Goal: Task Accomplishment & Management: Complete application form

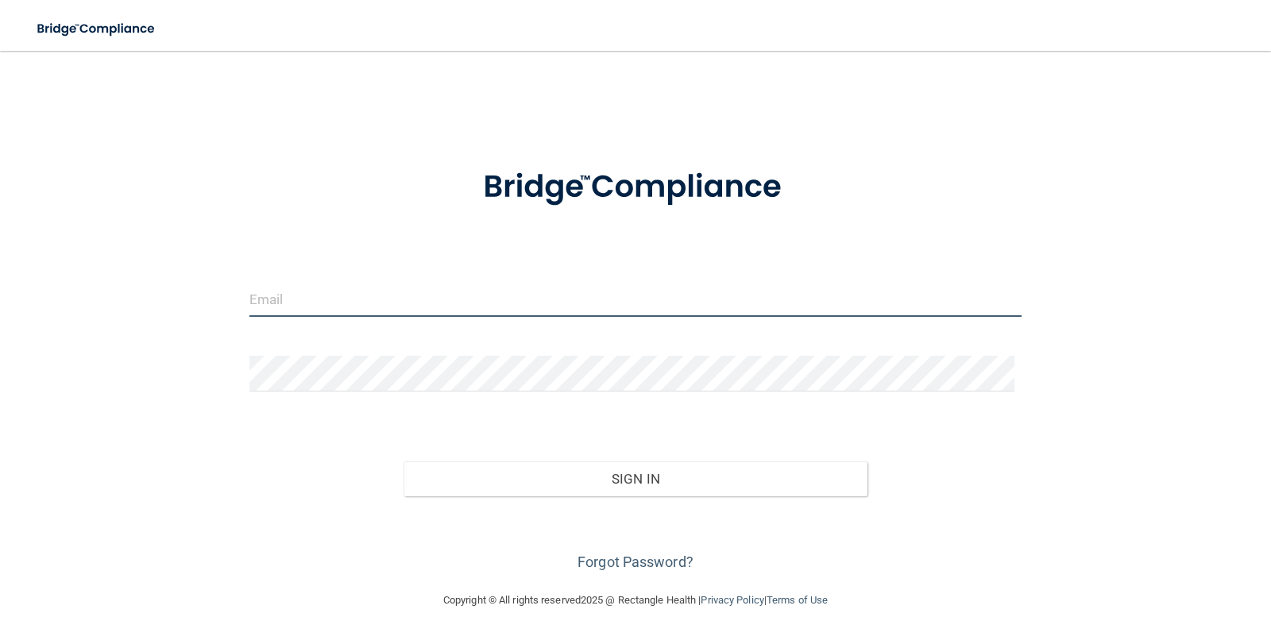
click at [354, 300] on input "email" at bounding box center [635, 299] width 773 height 36
type input "[EMAIL_ADDRESS][DOMAIN_NAME]"
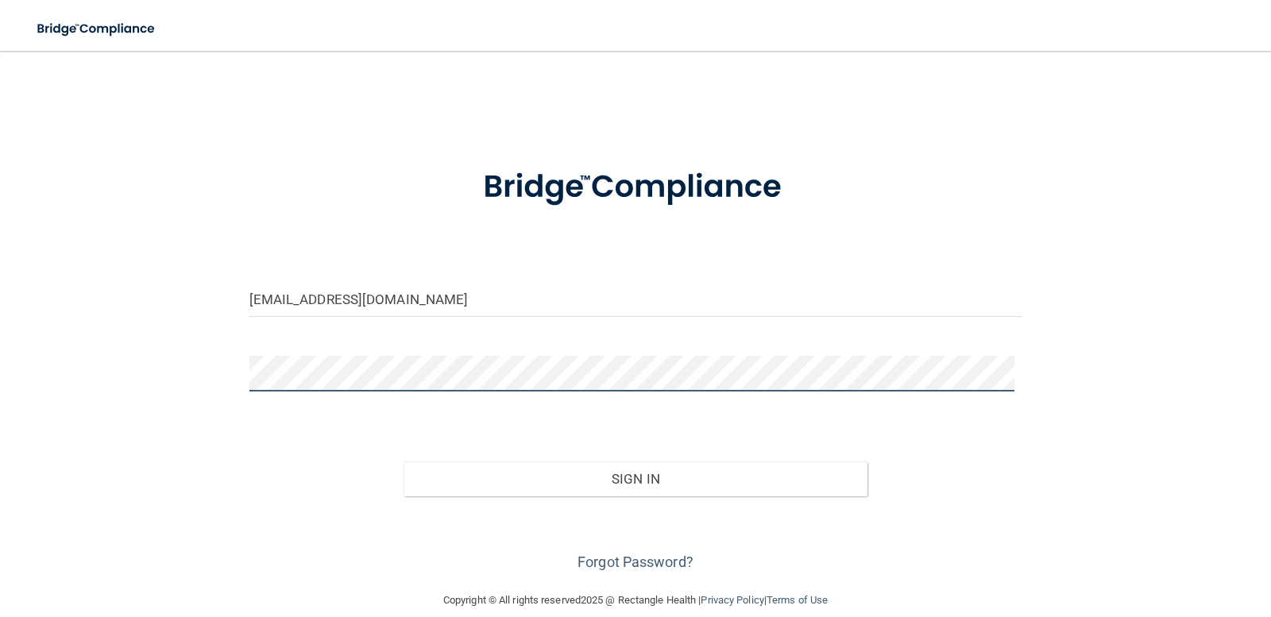
click at [403, 461] on button "Sign In" at bounding box center [635, 478] width 464 height 35
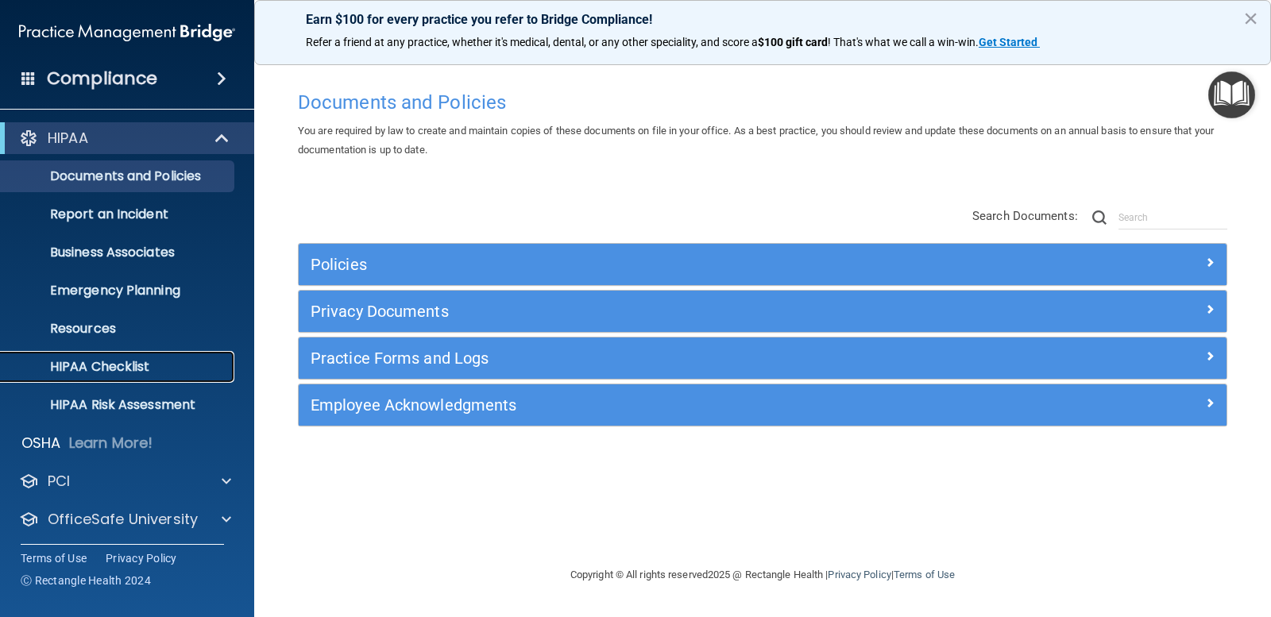
click at [143, 353] on link "HIPAA Checklist" at bounding box center [109, 367] width 250 height 32
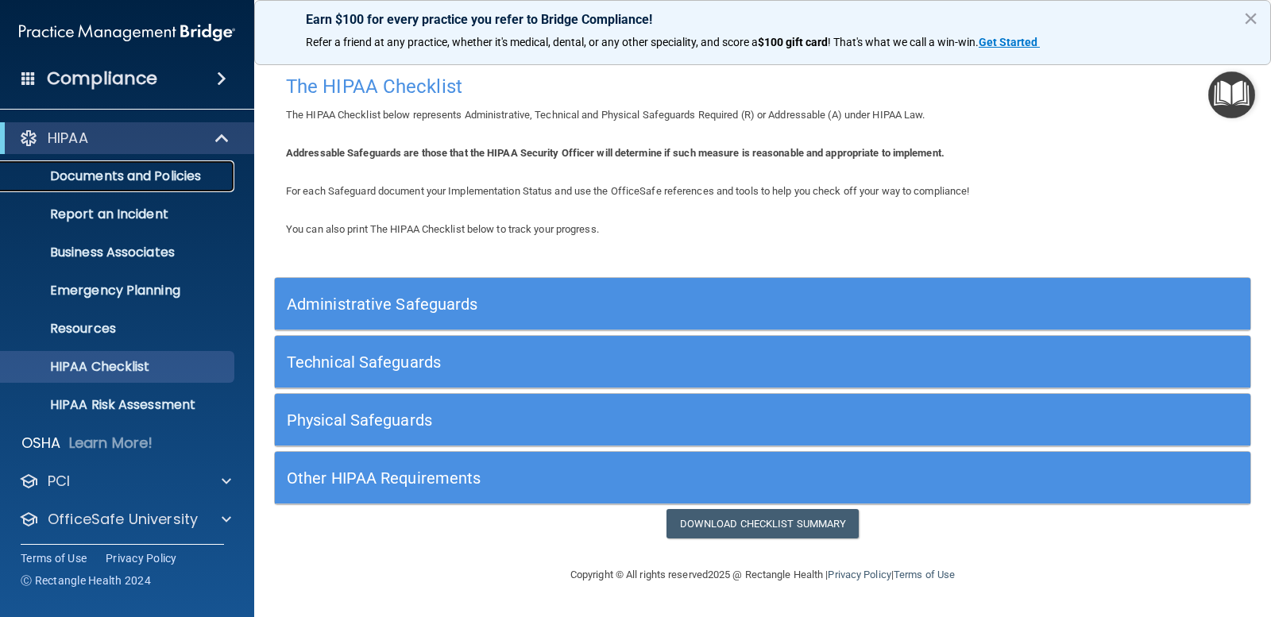
click at [102, 177] on p "Documents and Policies" at bounding box center [118, 176] width 217 height 16
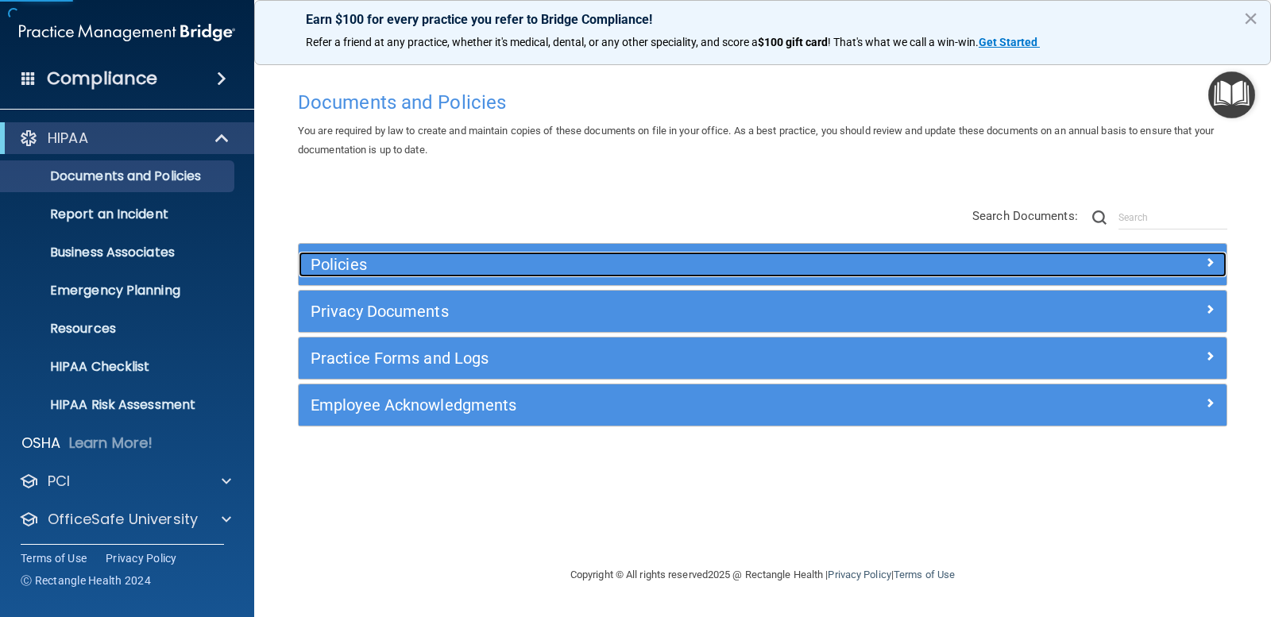
click at [542, 276] on div "Policies" at bounding box center [647, 264] width 696 height 25
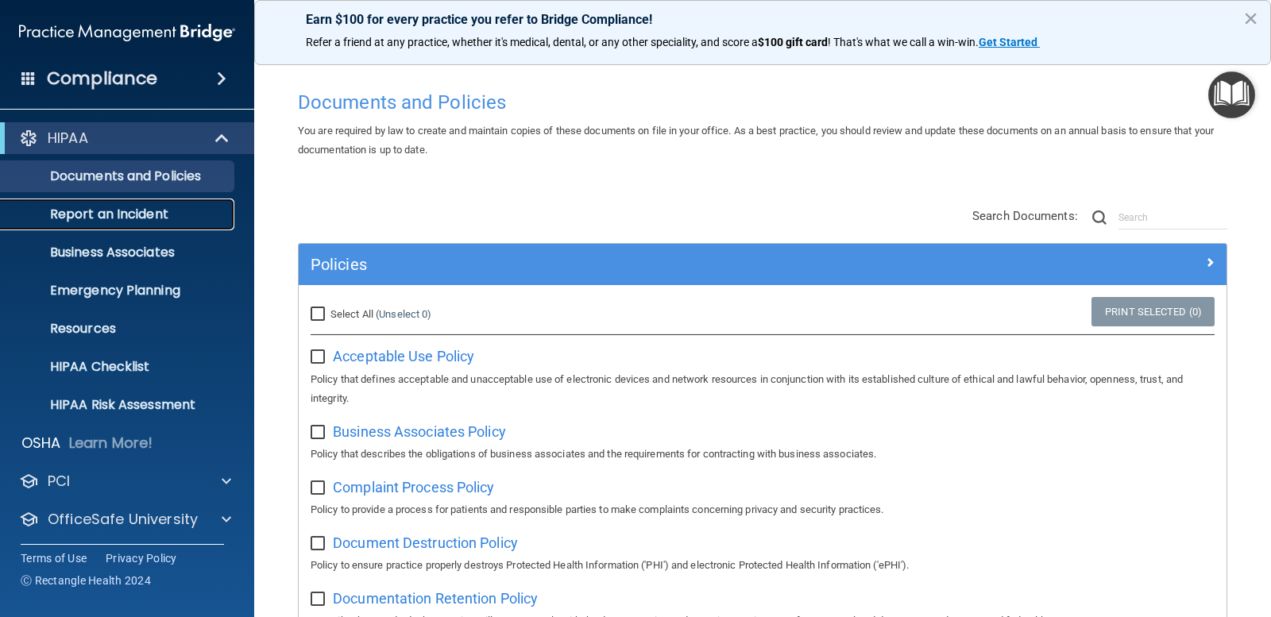
click at [129, 210] on p "Report an Incident" at bounding box center [118, 215] width 217 height 16
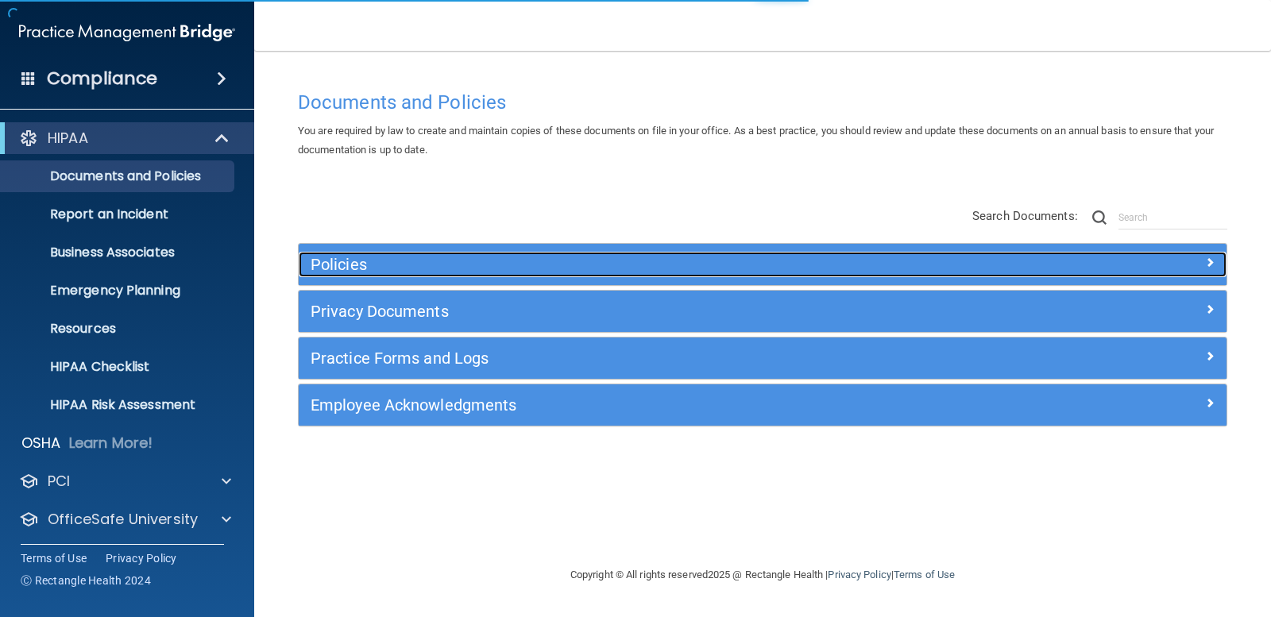
click at [519, 264] on h5 "Policies" at bounding box center [647, 264] width 672 height 17
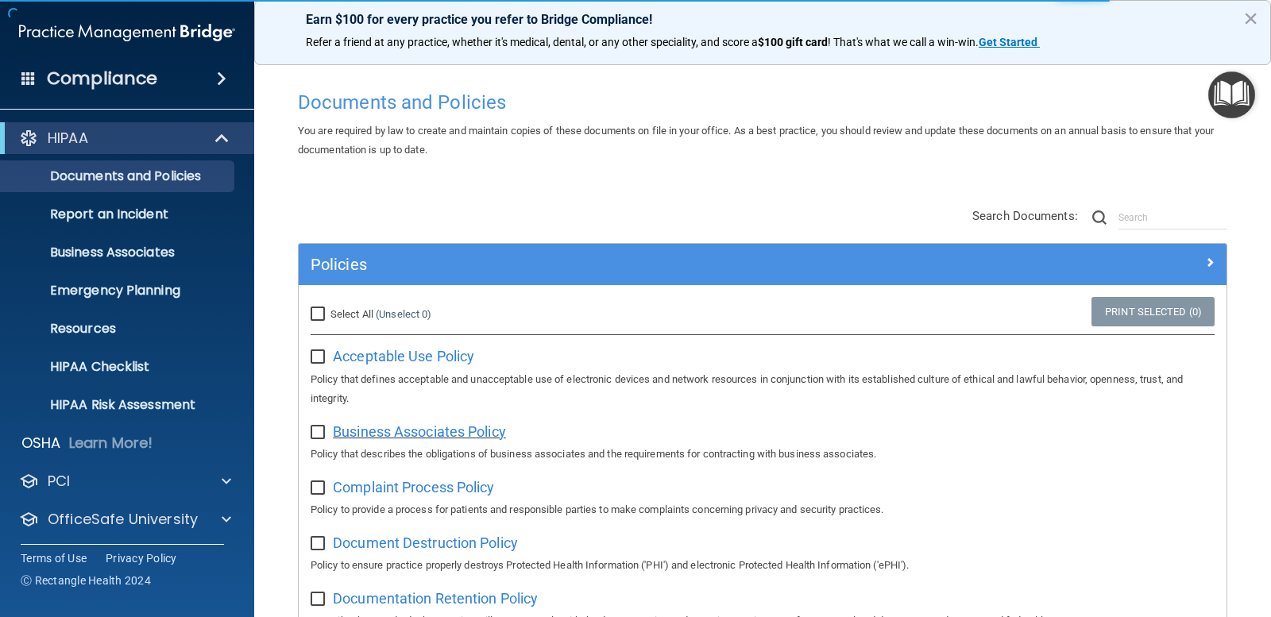
click at [450, 434] on span "Business Associates Policy" at bounding box center [419, 431] width 173 height 17
click at [161, 371] on p "HIPAA Checklist" at bounding box center [118, 367] width 217 height 16
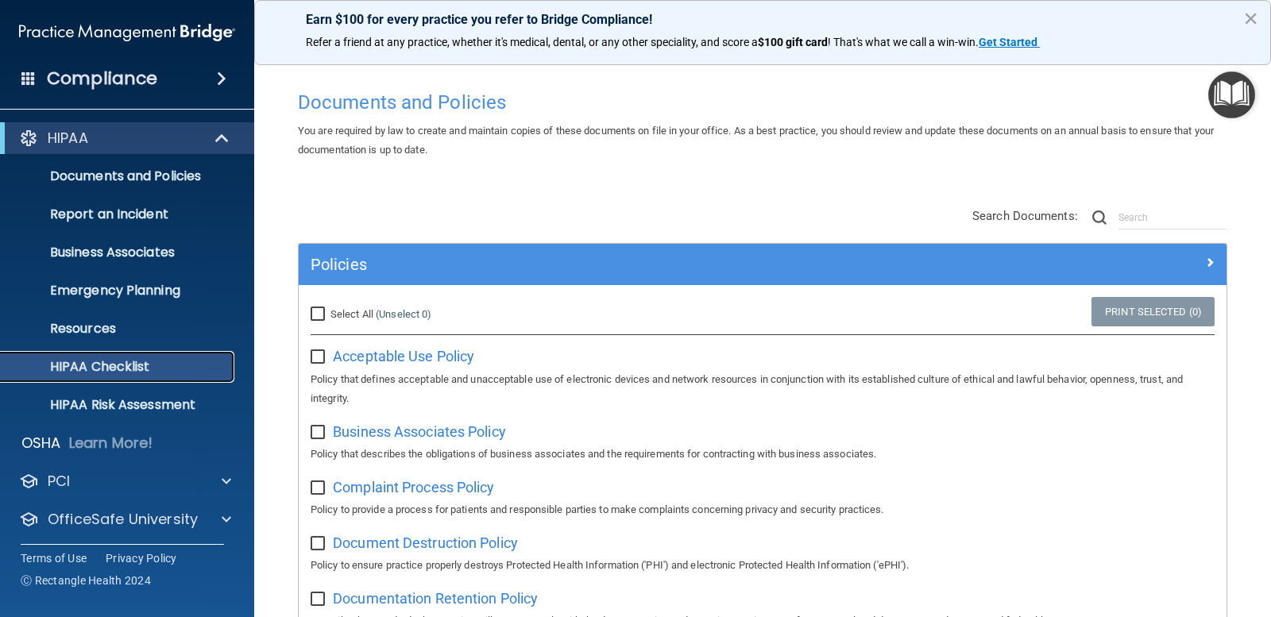
click at [155, 361] on p "HIPAA Checklist" at bounding box center [118, 367] width 217 height 16
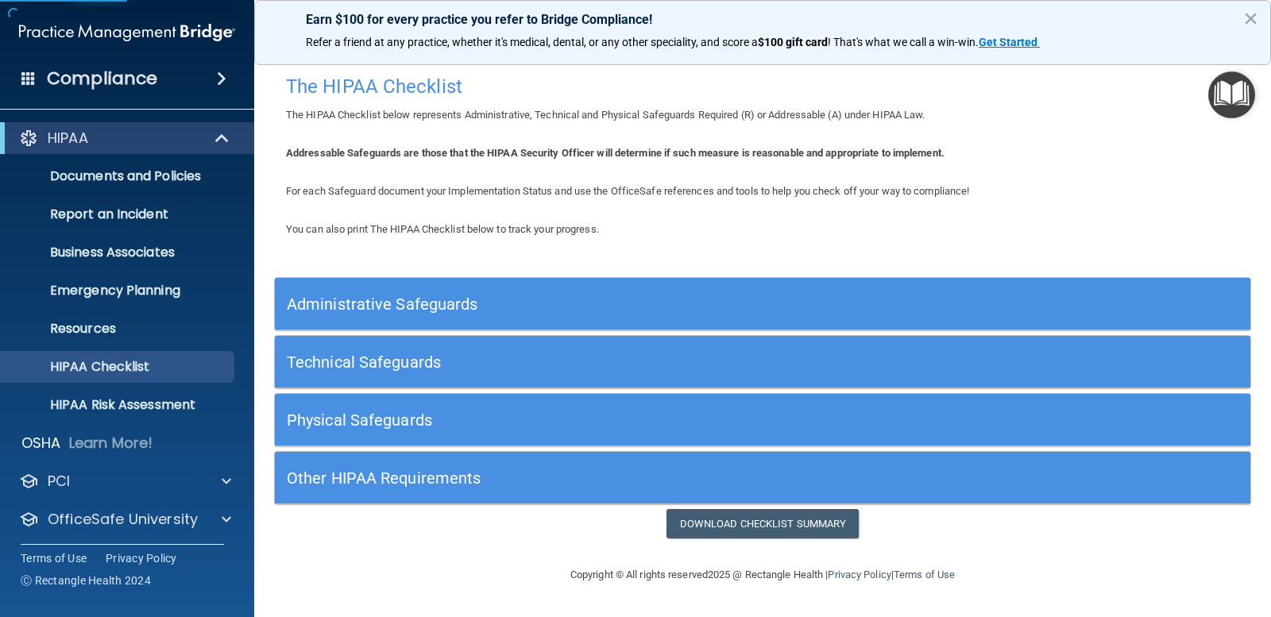
click at [496, 305] on h5 "Administrative Safeguards" at bounding box center [641, 303] width 708 height 17
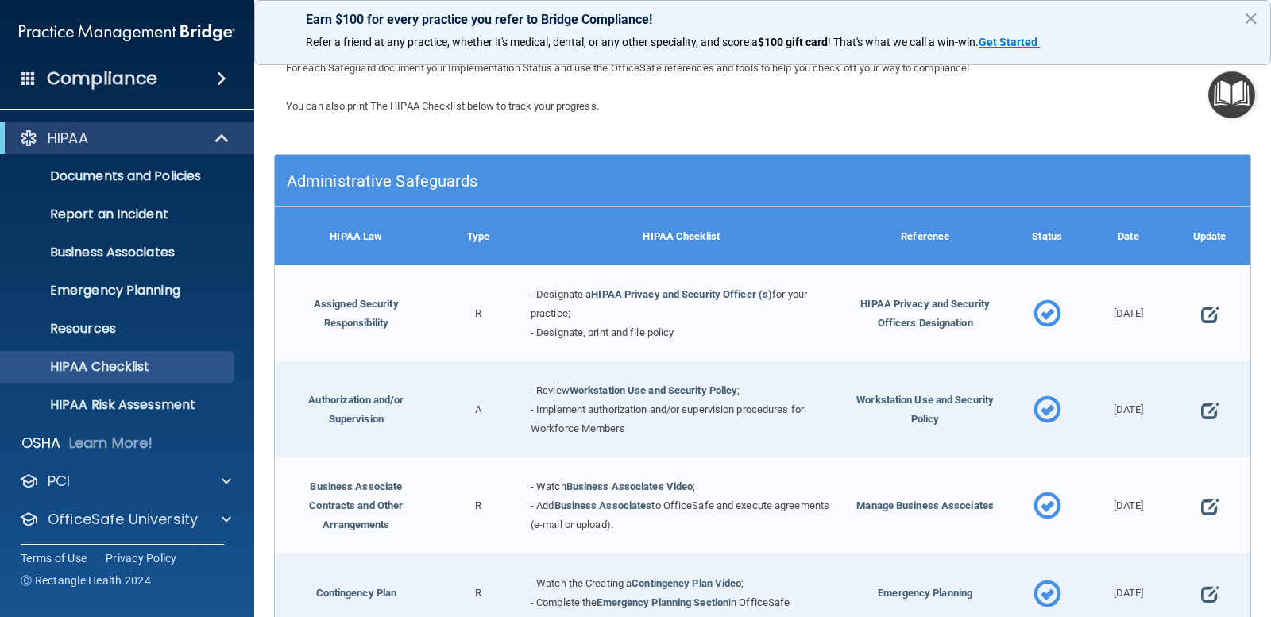
scroll to position [159, 0]
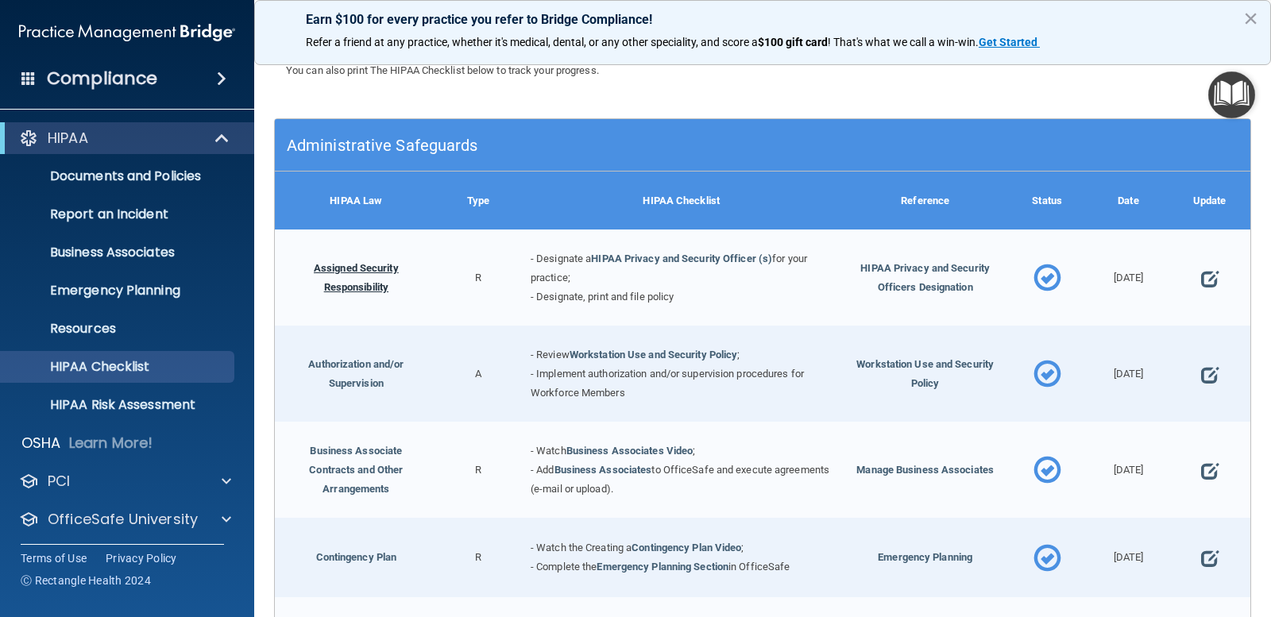
click at [355, 285] on link "Assigned Security Responsibility" at bounding box center [356, 277] width 85 height 31
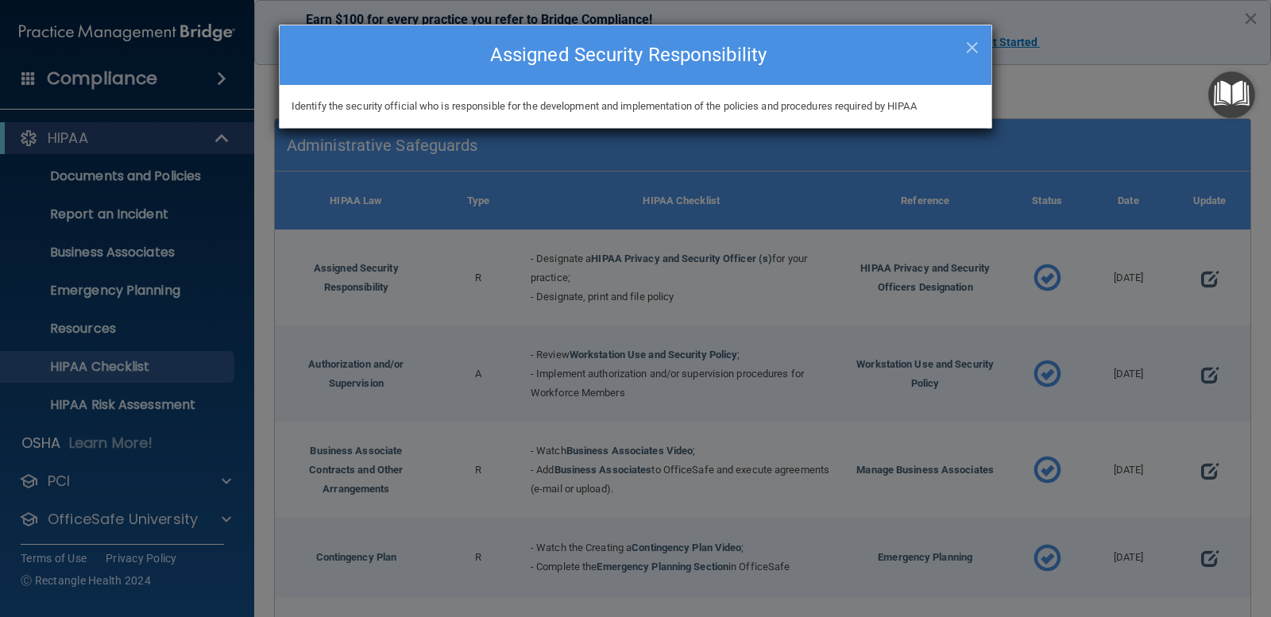
click at [766, 317] on div "× Close Assigned Security Responsibility Identify the security official who is …" at bounding box center [635, 308] width 1271 height 617
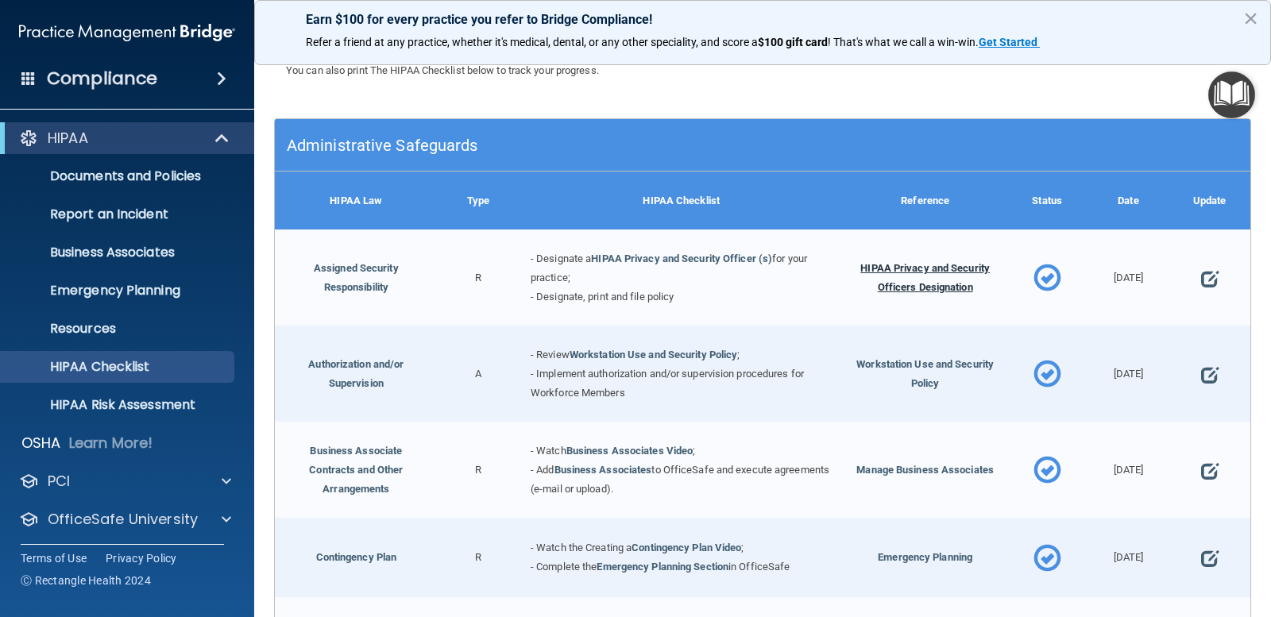
click at [948, 280] on span "HIPAA Privacy and Security Officers Designation" at bounding box center [924, 277] width 129 height 31
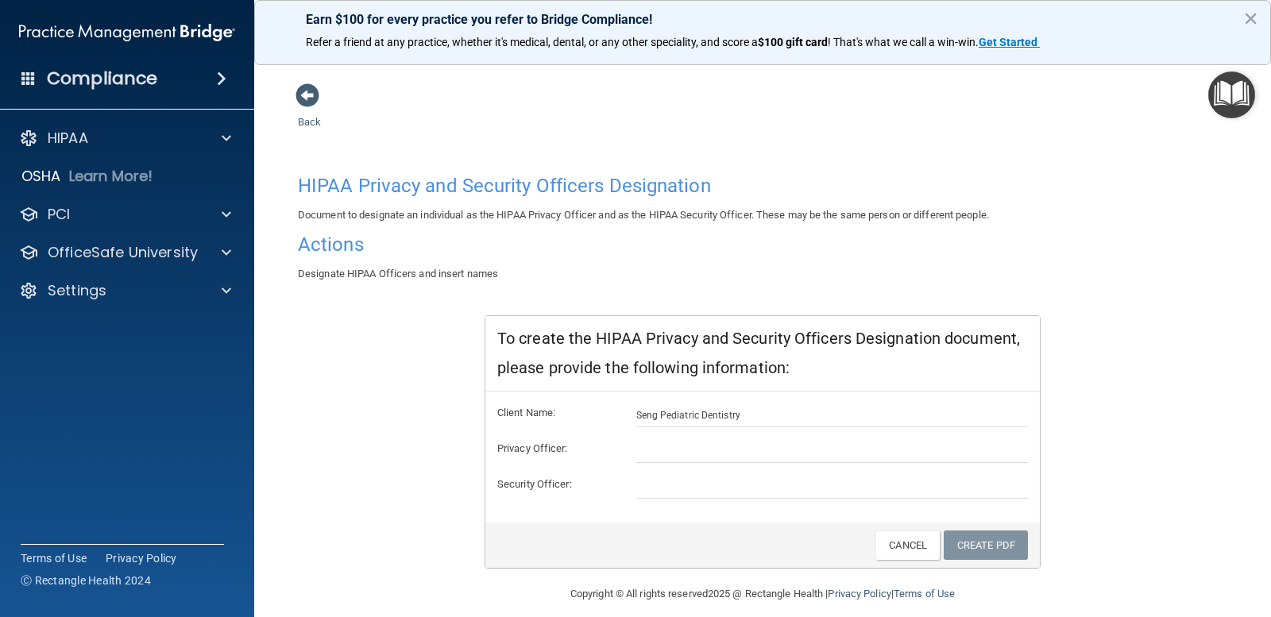
scroll to position [15, 0]
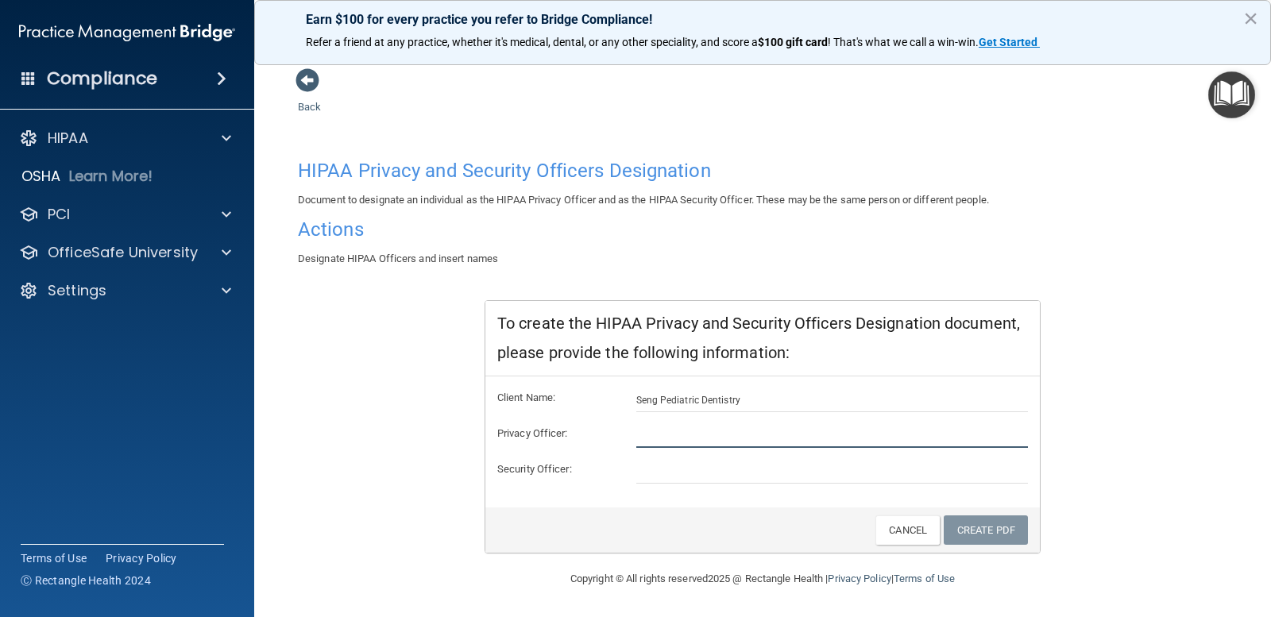
click at [653, 440] on input "text" at bounding box center [832, 436] width 392 height 24
click at [693, 431] on input "text" at bounding box center [832, 436] width 392 height 24
click at [686, 460] on input "text" at bounding box center [832, 472] width 392 height 24
click at [687, 427] on input "text" at bounding box center [832, 436] width 392 height 24
type input "[PERSON_NAME]"
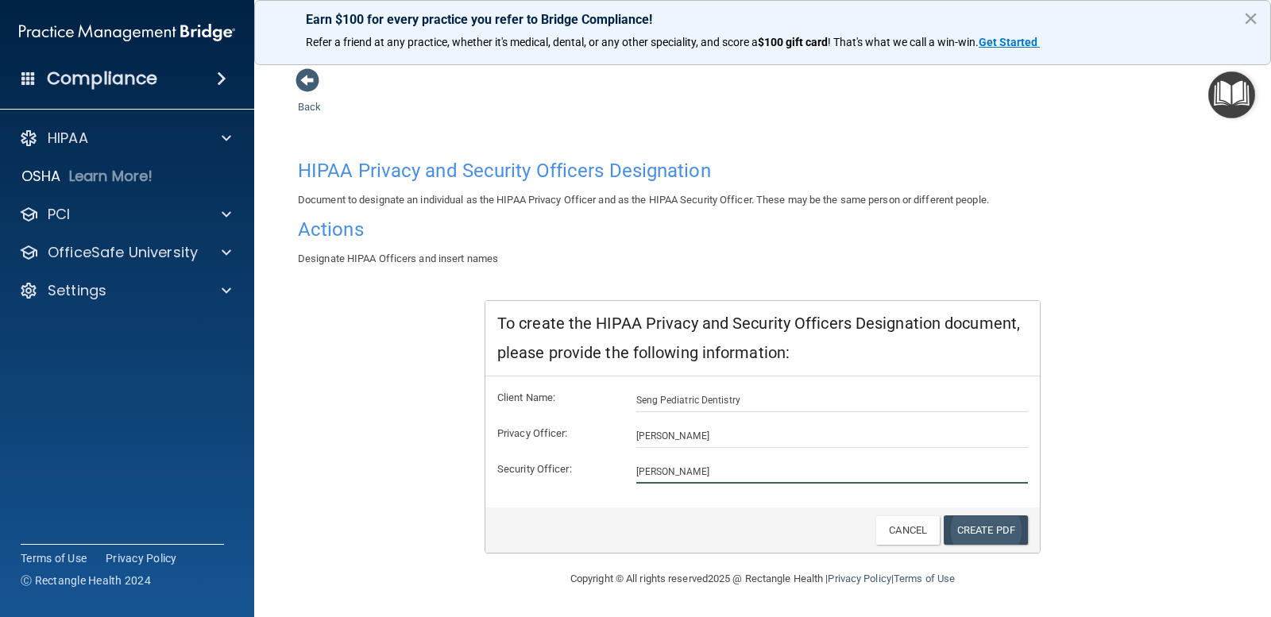
type input "[PERSON_NAME]"
click at [956, 528] on link "Create PDF" at bounding box center [986, 529] width 84 height 29
click at [978, 527] on link "Create PDF" at bounding box center [986, 529] width 84 height 29
drag, startPoint x: 884, startPoint y: 528, endPoint x: 877, endPoint y: 516, distance: 13.9
click at [886, 528] on link "Cancel" at bounding box center [907, 529] width 64 height 29
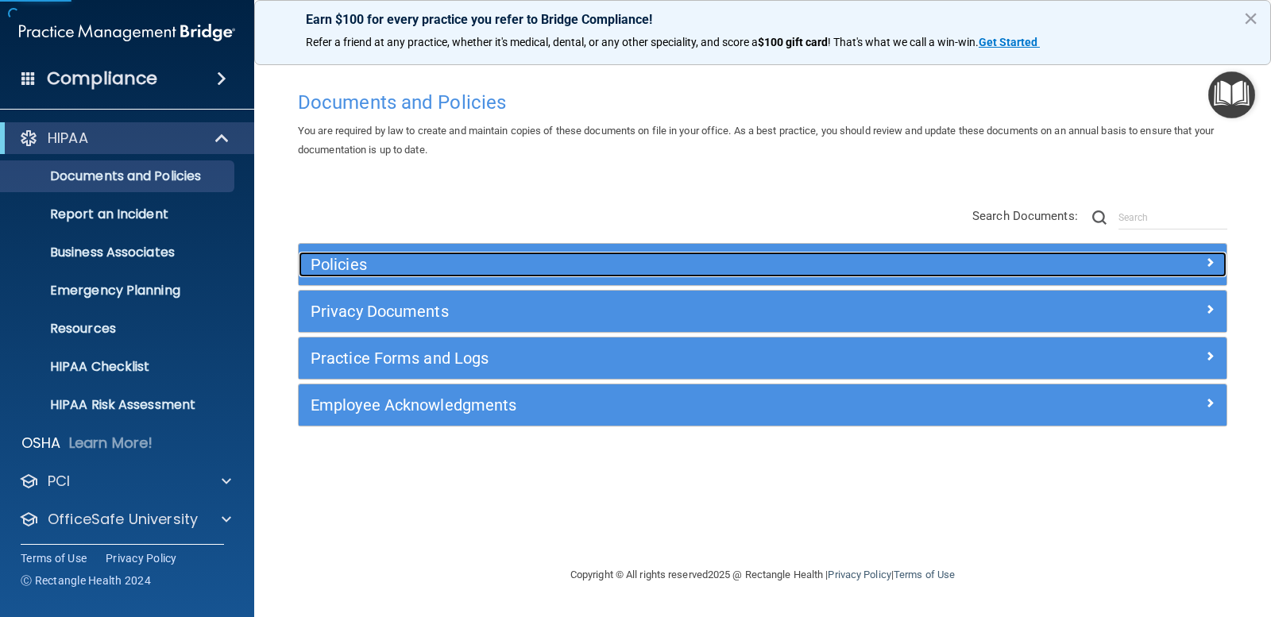
click at [461, 264] on h5 "Policies" at bounding box center [647, 264] width 672 height 17
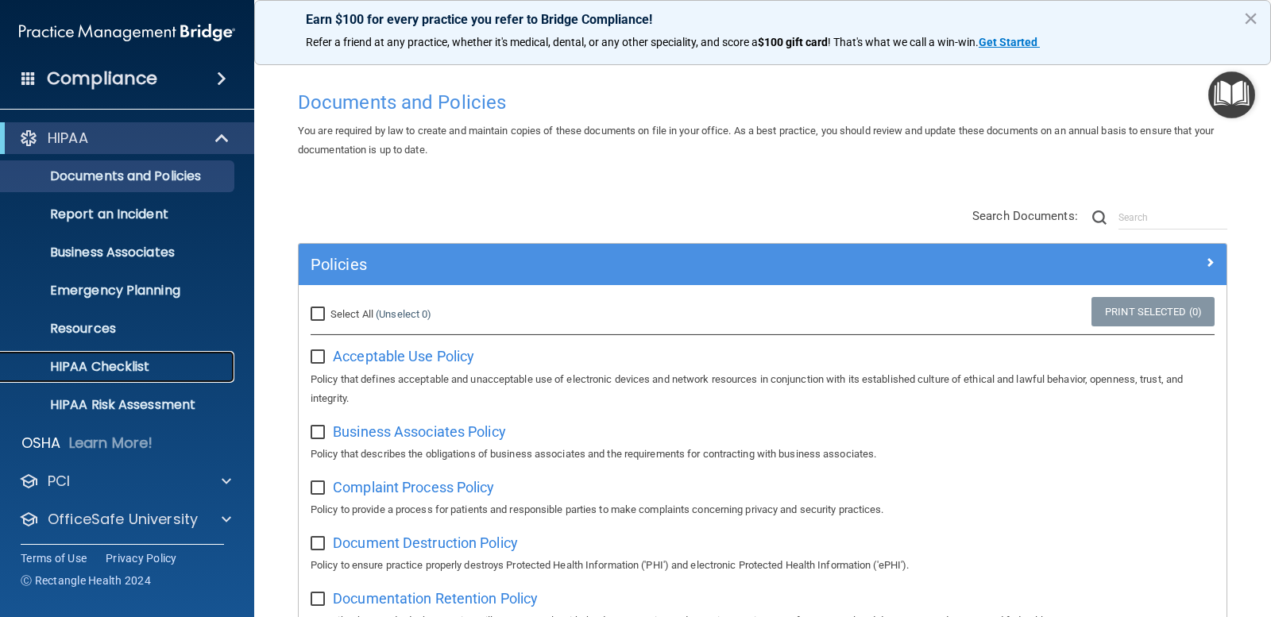
click at [111, 376] on link "HIPAA Checklist" at bounding box center [109, 367] width 250 height 32
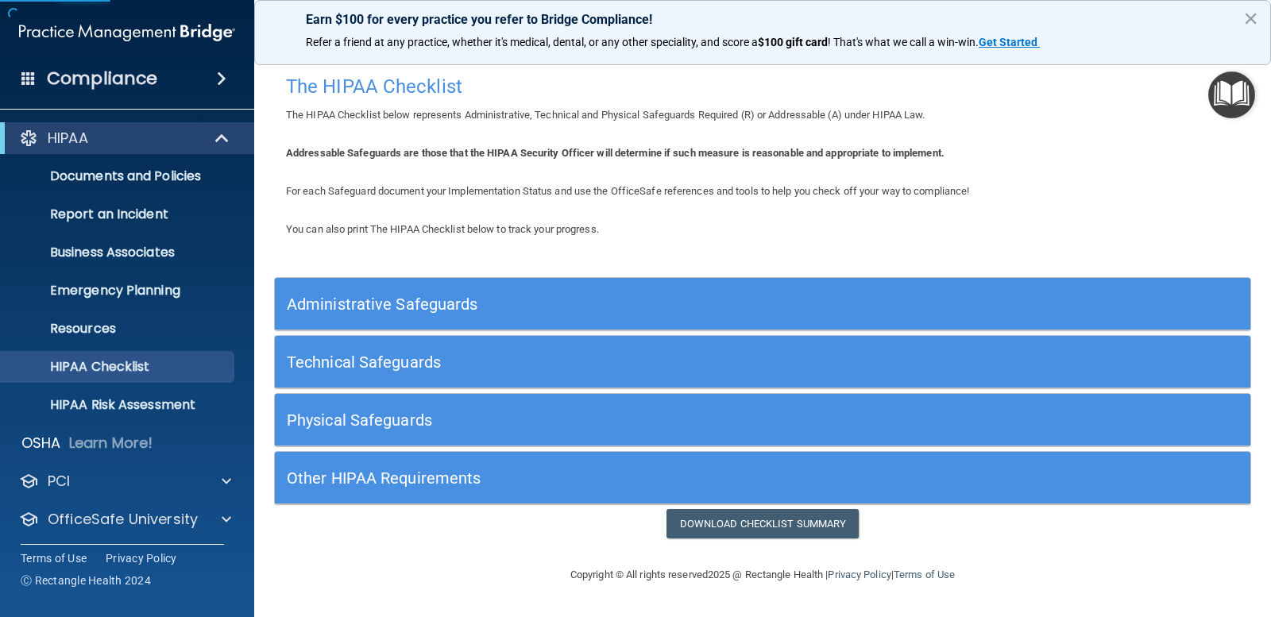
click at [477, 310] on h5 "Administrative Safeguards" at bounding box center [641, 303] width 708 height 17
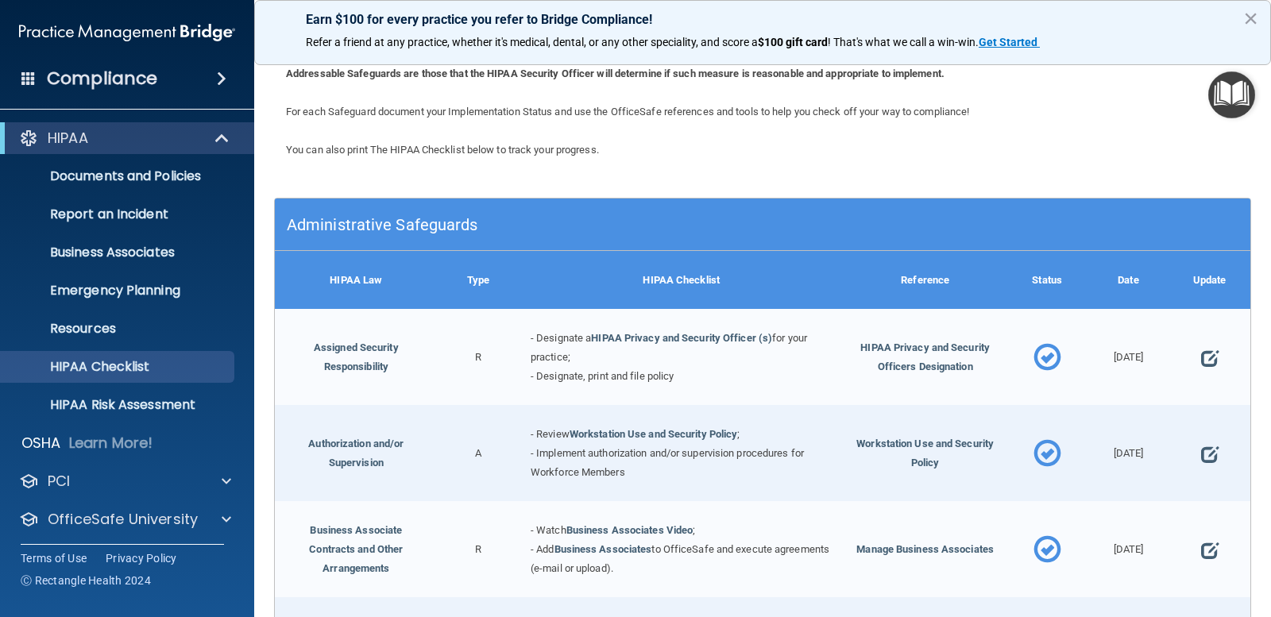
scroll to position [159, 0]
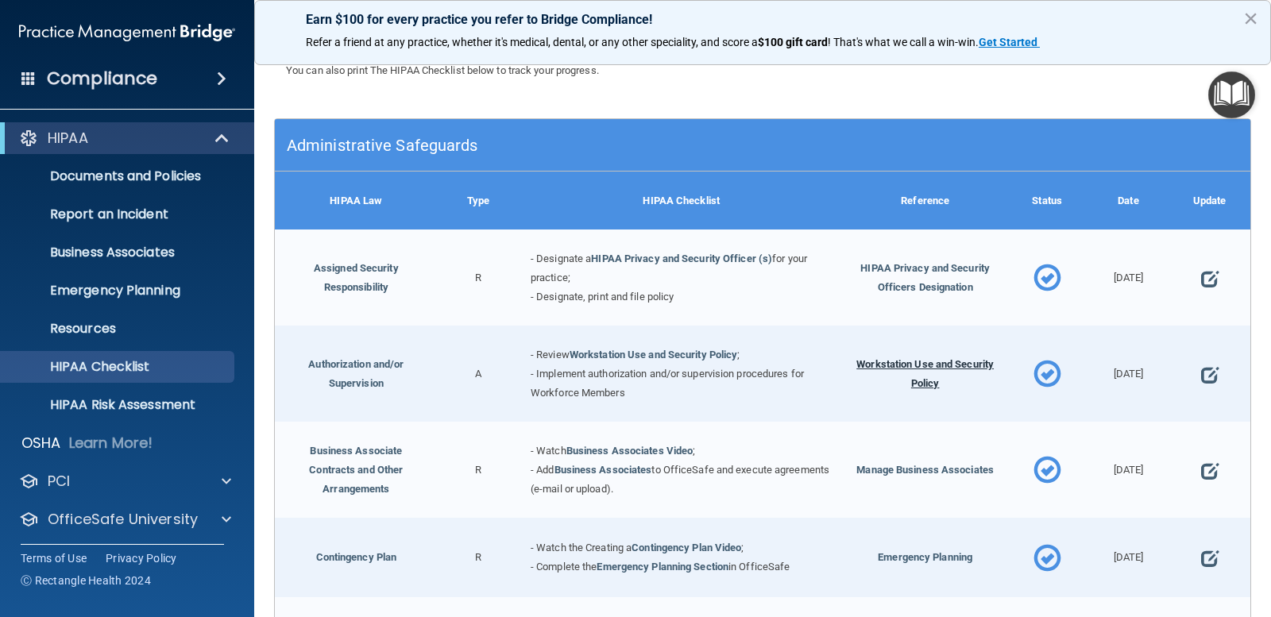
click at [932, 361] on span "Workstation Use and Security Policy" at bounding box center [924, 373] width 137 height 31
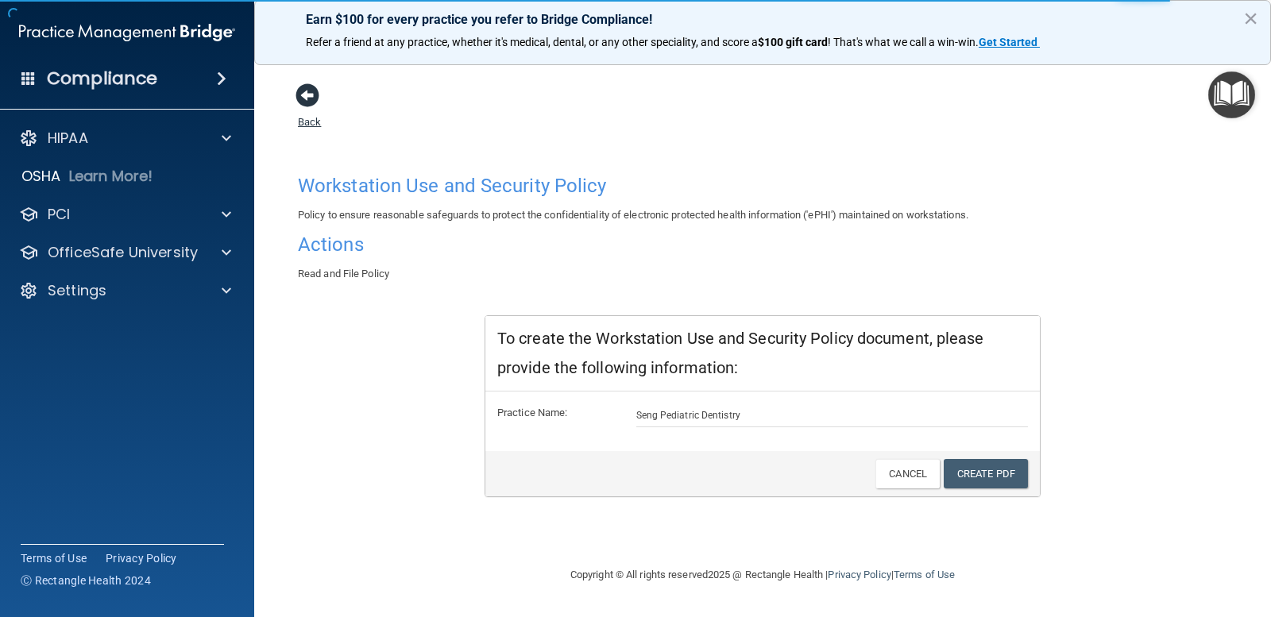
click at [319, 105] on span at bounding box center [307, 95] width 24 height 24
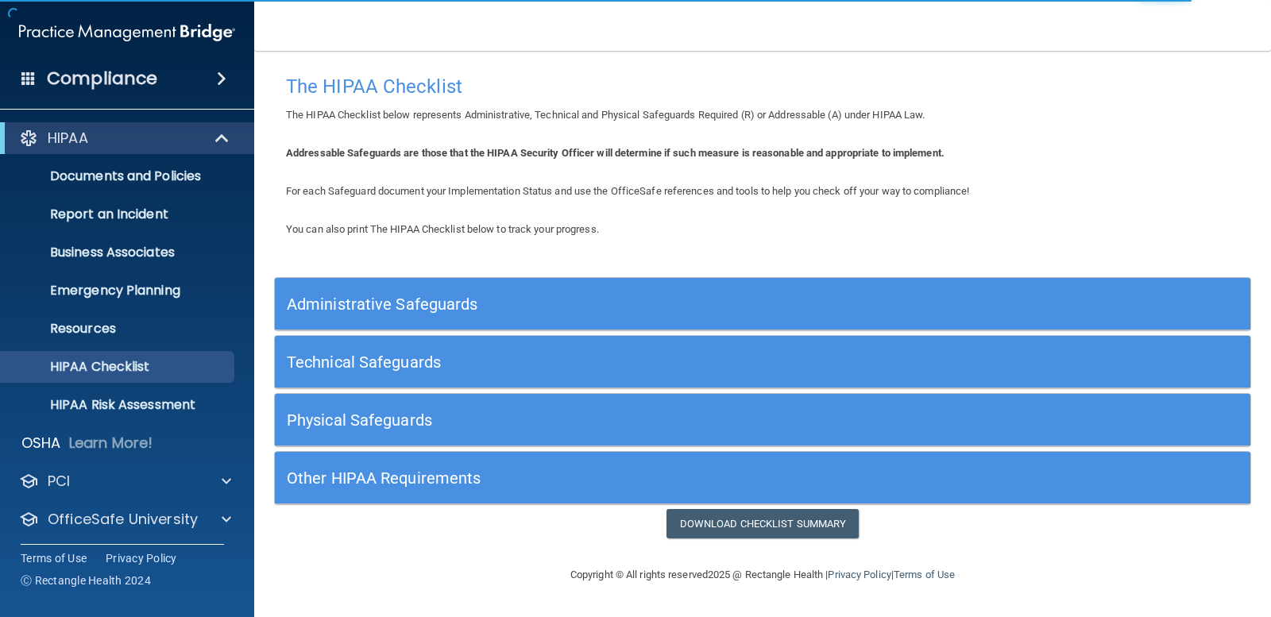
click at [732, 295] on h5 "Administrative Safeguards" at bounding box center [641, 303] width 708 height 17
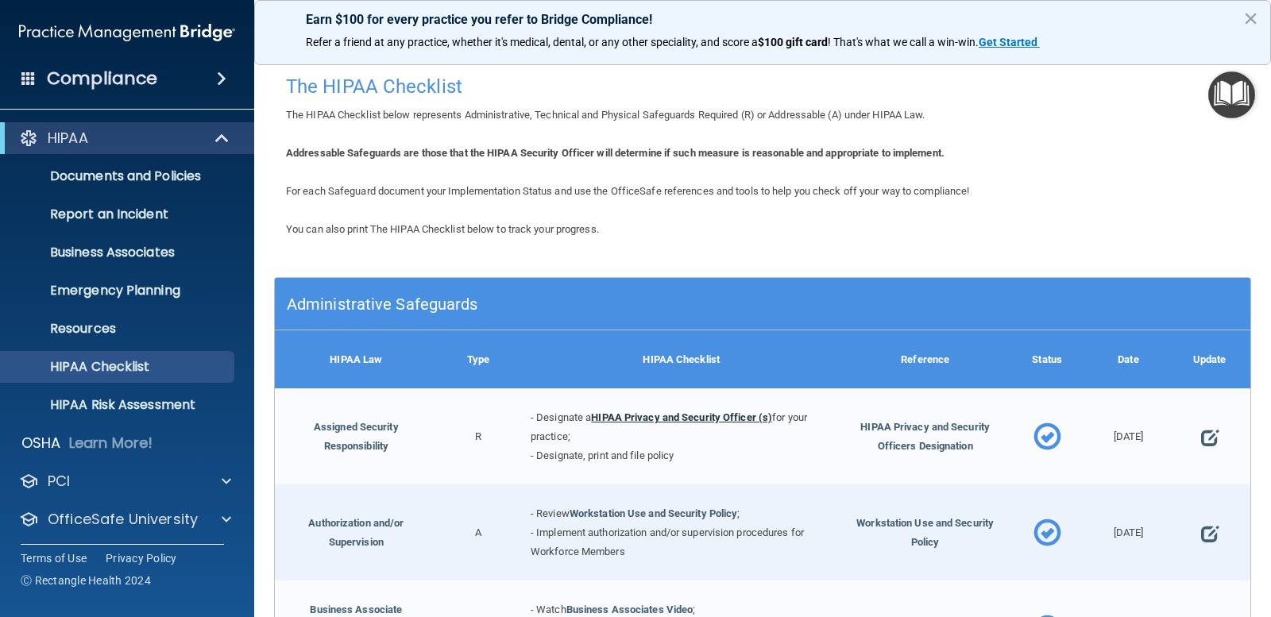
click at [657, 416] on link "HIPAA Privacy and Security Officer (s)" at bounding box center [681, 417] width 181 height 12
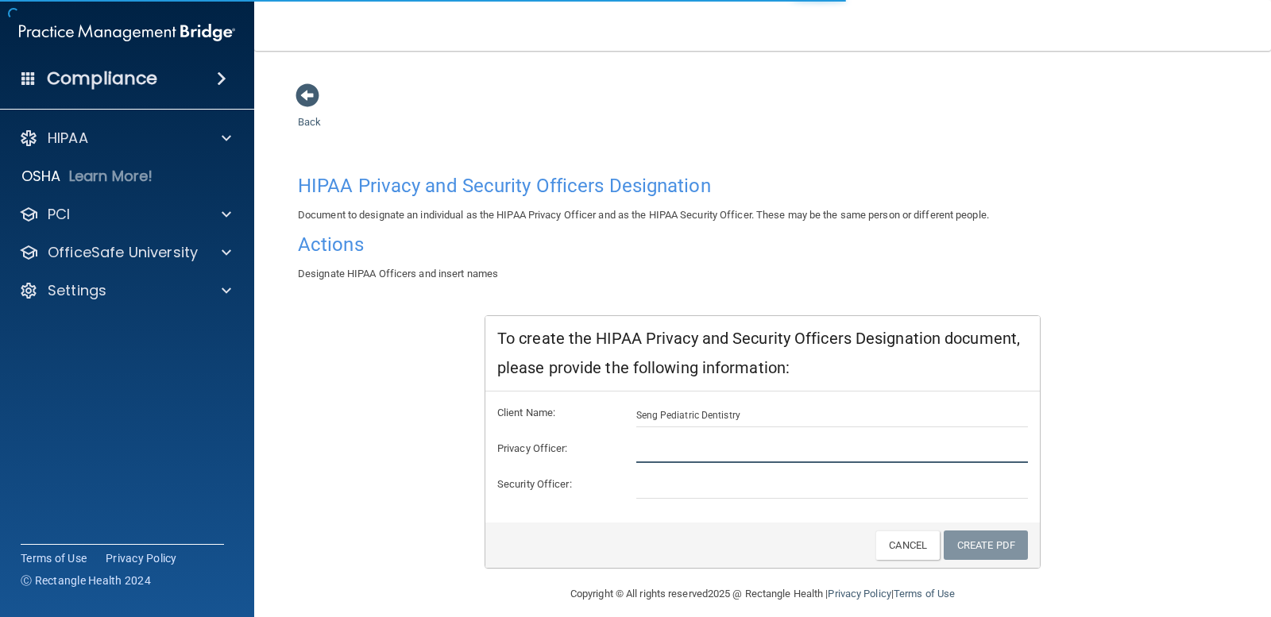
click at [707, 450] on input "text" at bounding box center [832, 451] width 392 height 24
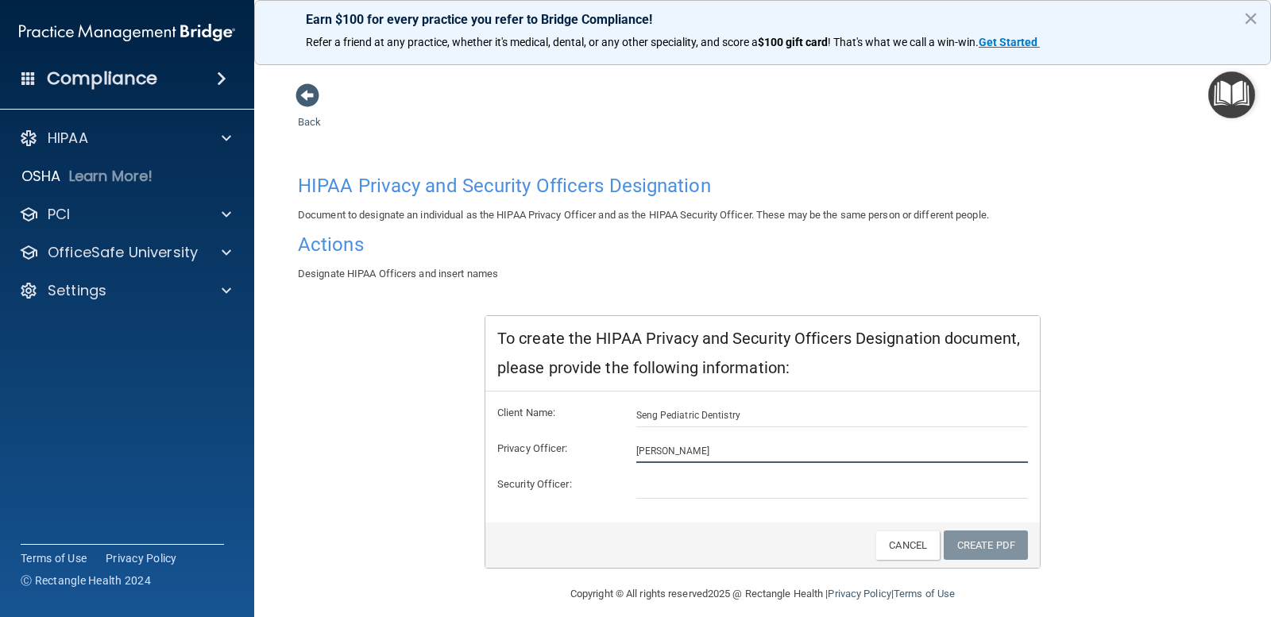
type input "[PERSON_NAME]"
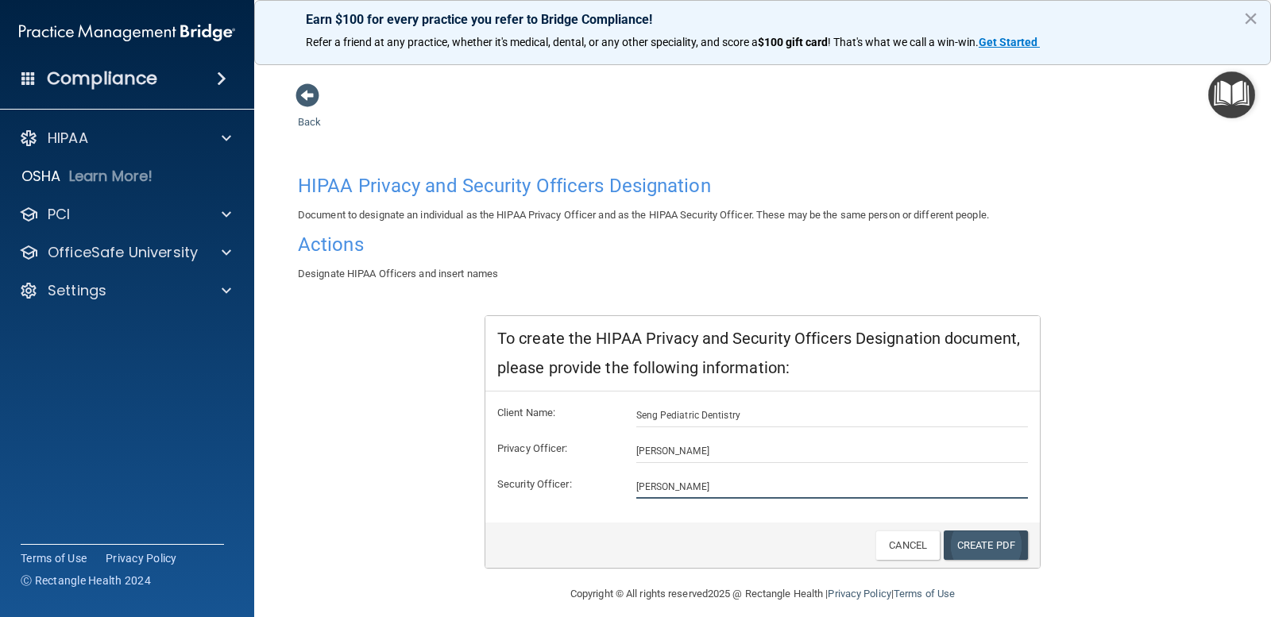
type input "[PERSON_NAME]"
click at [1003, 553] on link "Create PDF" at bounding box center [986, 545] width 84 height 29
click at [1231, 91] on img "Open Resource Center" at bounding box center [1231, 94] width 47 height 47
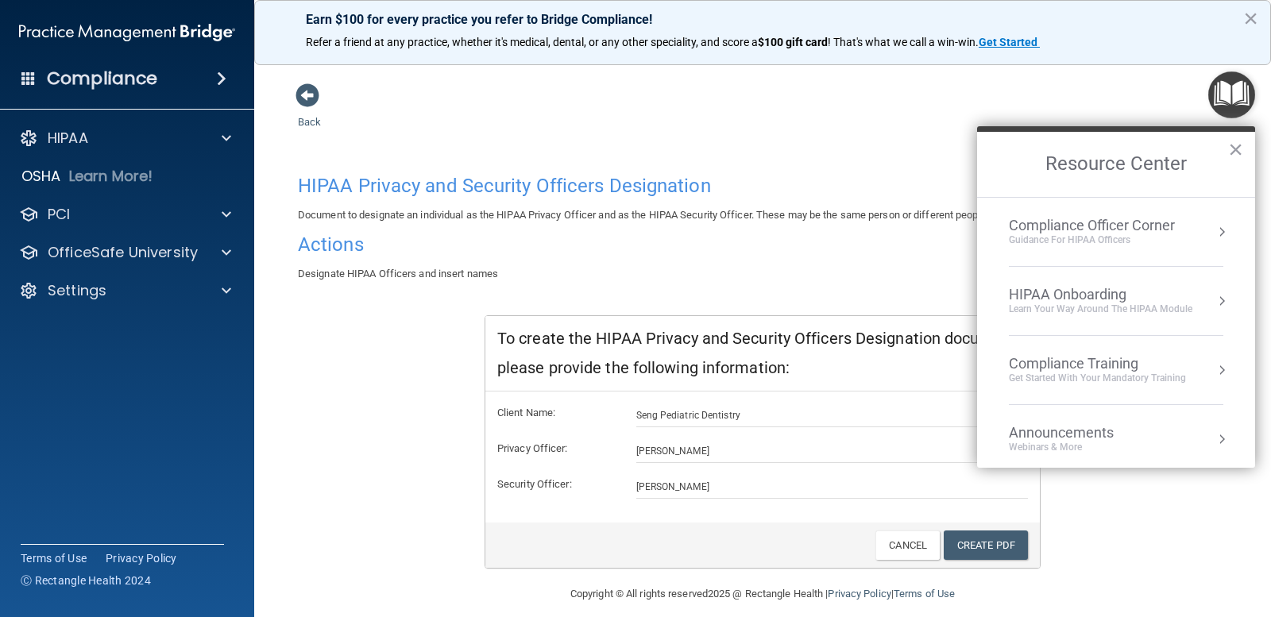
click at [1201, 430] on div "Announcements Webinars & More" at bounding box center [1116, 439] width 214 height 30
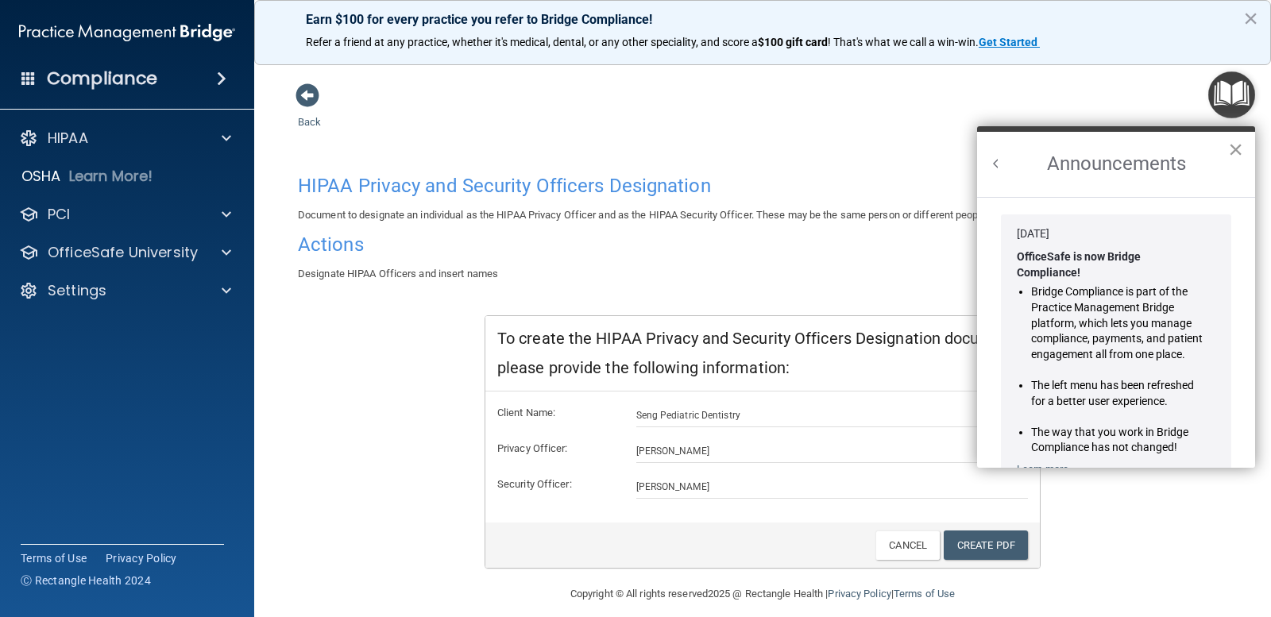
click at [1234, 147] on button "×" at bounding box center [1235, 149] width 15 height 25
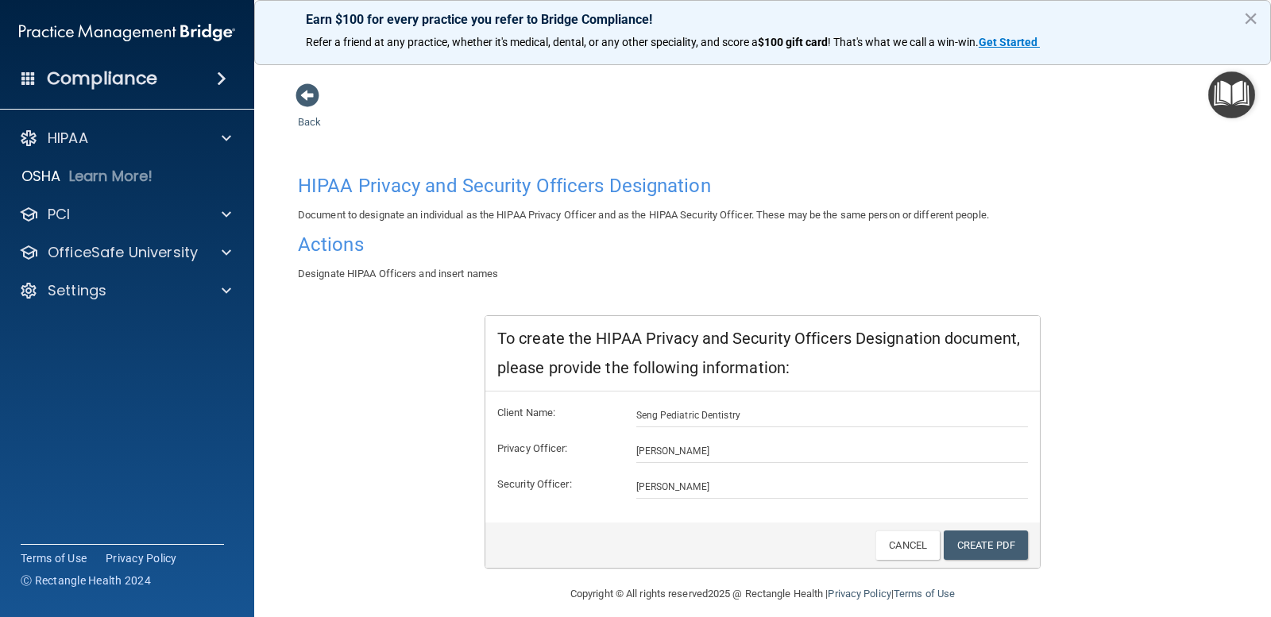
click at [1123, 573] on footer "Copyright © All rights reserved 2025 @ Rectangle Health | Privacy Policy | Term…" at bounding box center [762, 593] width 953 height 48
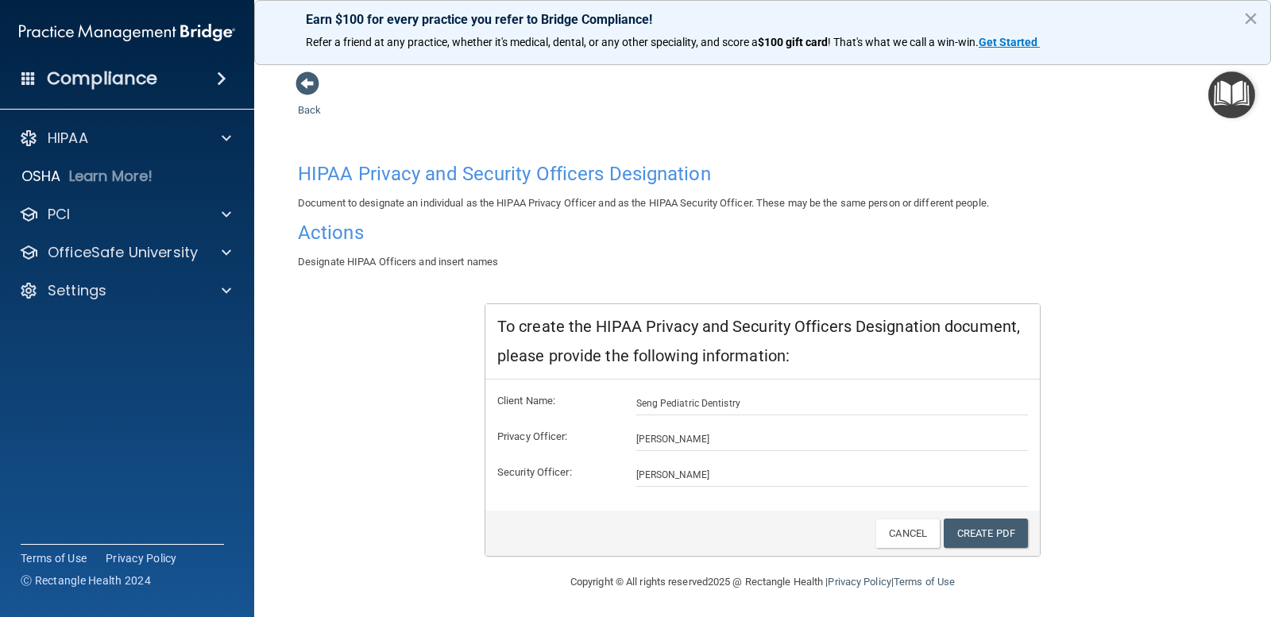
scroll to position [15, 0]
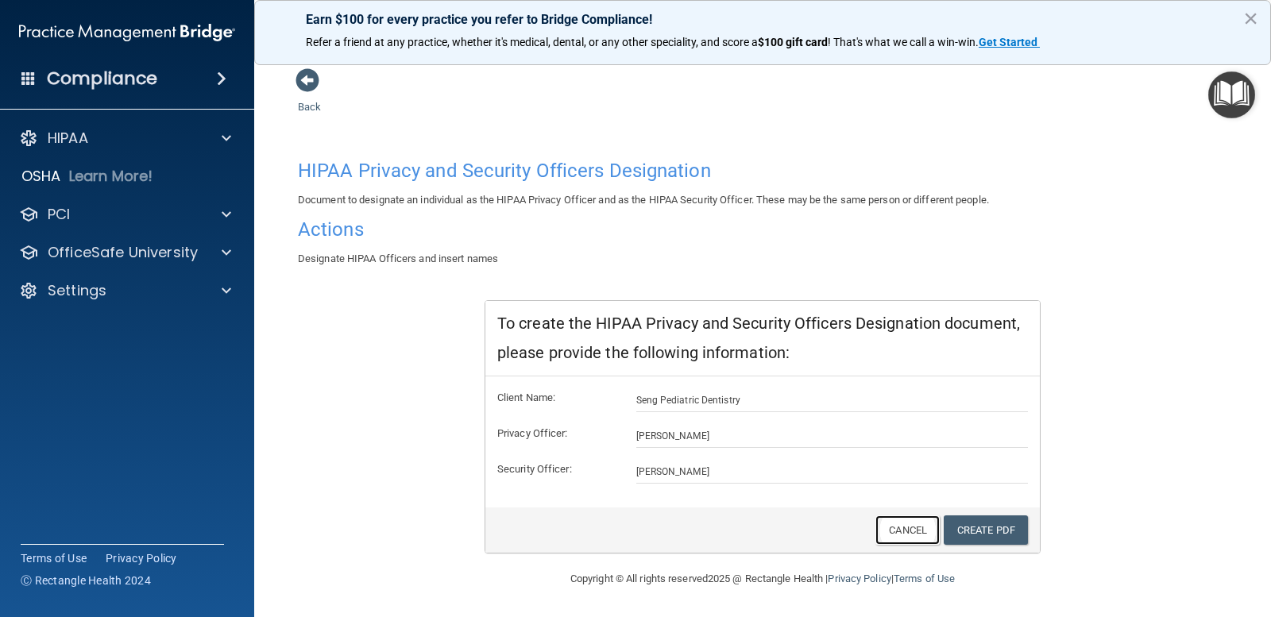
click at [916, 534] on link "Cancel" at bounding box center [907, 529] width 64 height 29
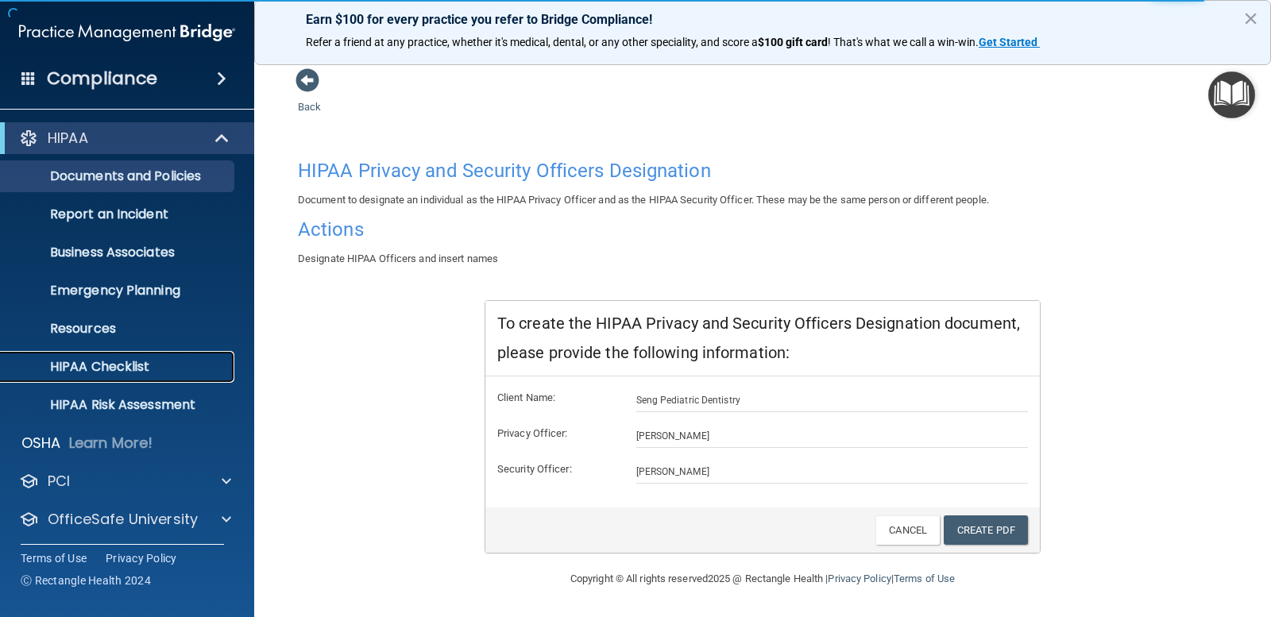
click at [127, 366] on p "HIPAA Checklist" at bounding box center [118, 367] width 217 height 16
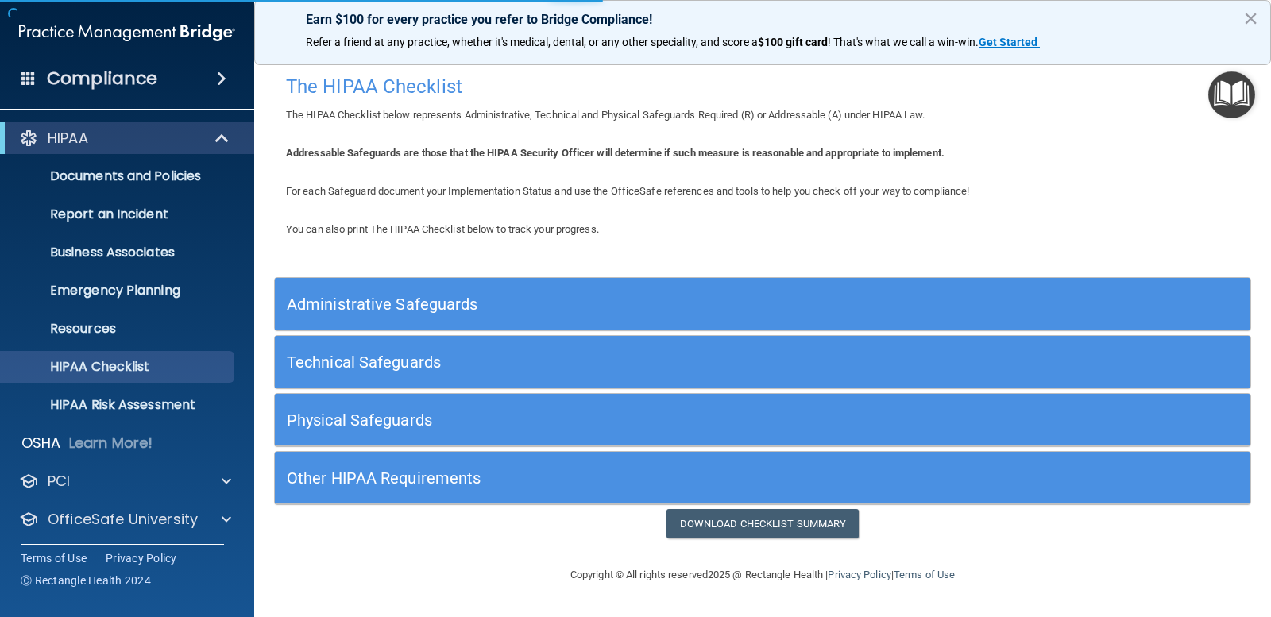
click at [390, 321] on div "Administrative Safeguards" at bounding box center [641, 304] width 732 height 36
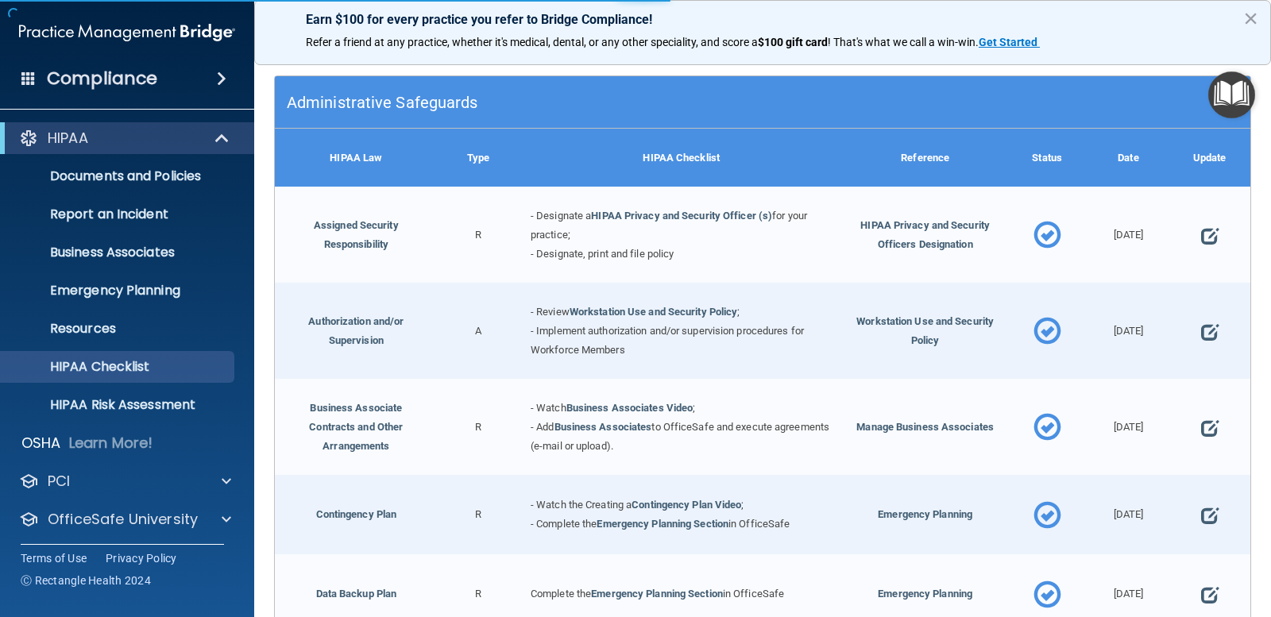
scroll to position [238, 0]
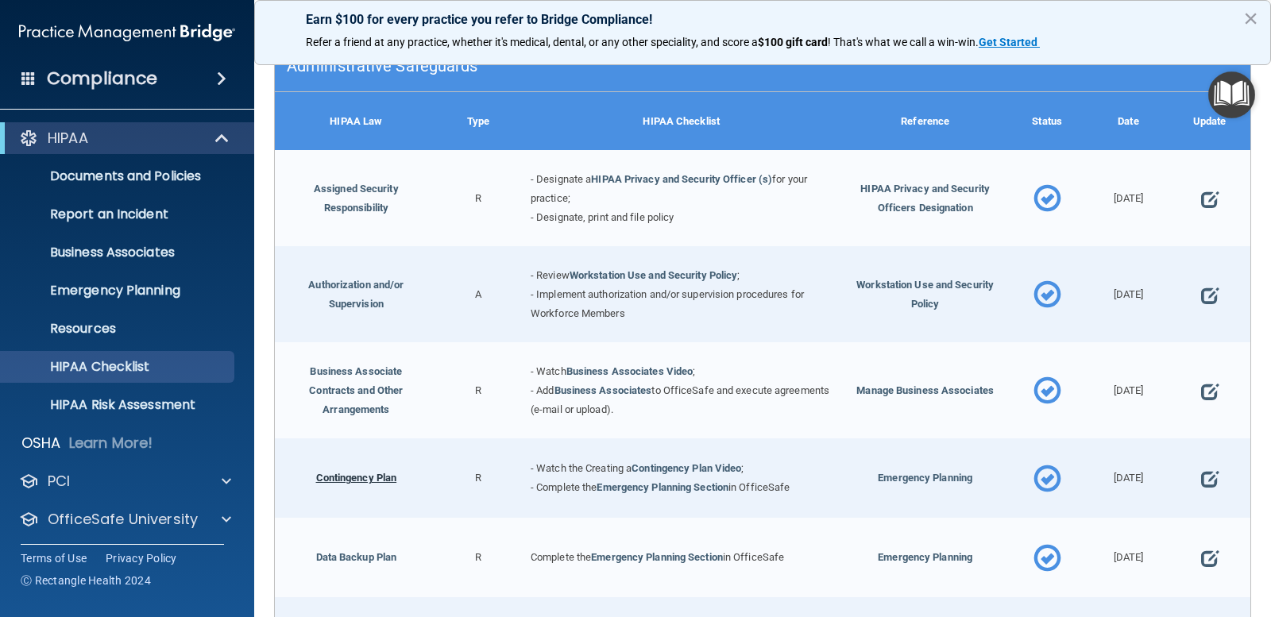
click at [374, 481] on link "Contingency Plan" at bounding box center [356, 478] width 81 height 12
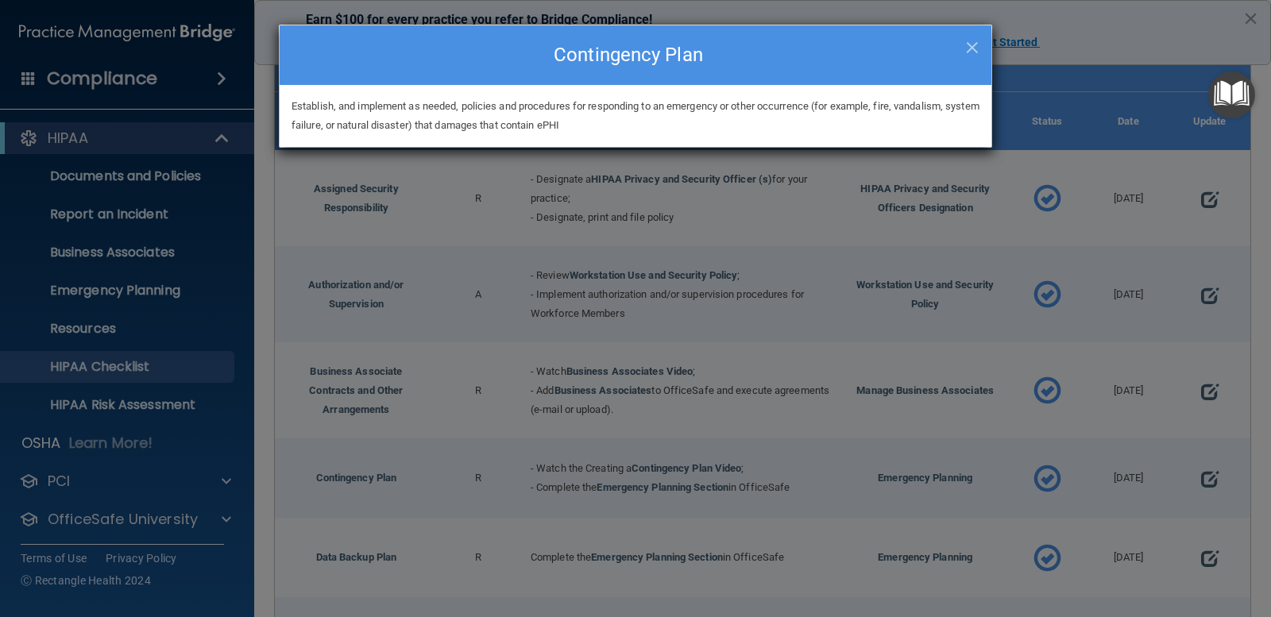
click at [624, 504] on div "× Close Contingency Plan Establish, and implement as needed, policies and proce…" at bounding box center [635, 308] width 1271 height 617
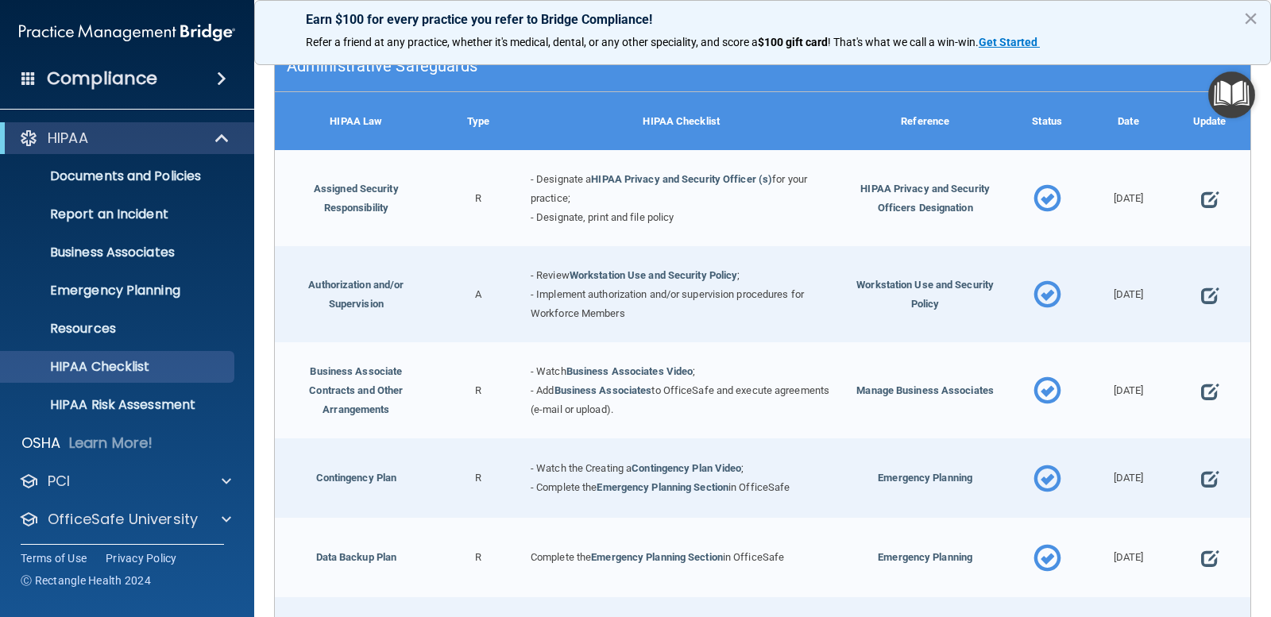
click at [678, 487] on link "Emergency Planning Section" at bounding box center [662, 487] width 132 height 12
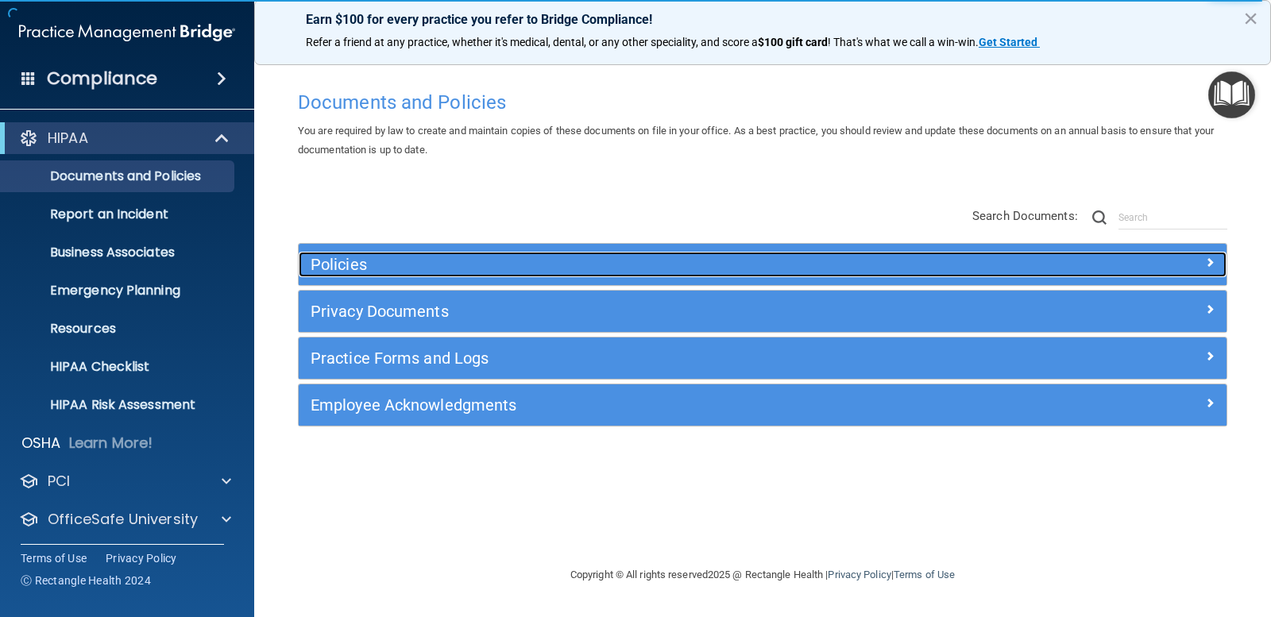
click at [586, 252] on div "Policies" at bounding box center [647, 264] width 696 height 25
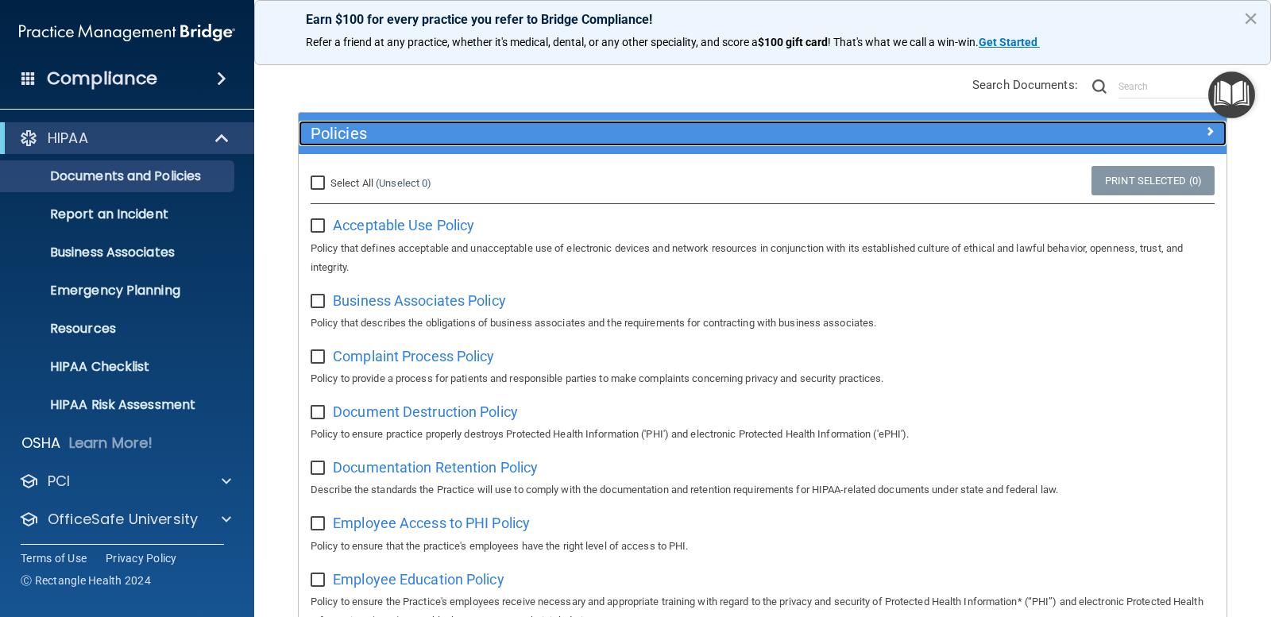
scroll to position [159, 0]
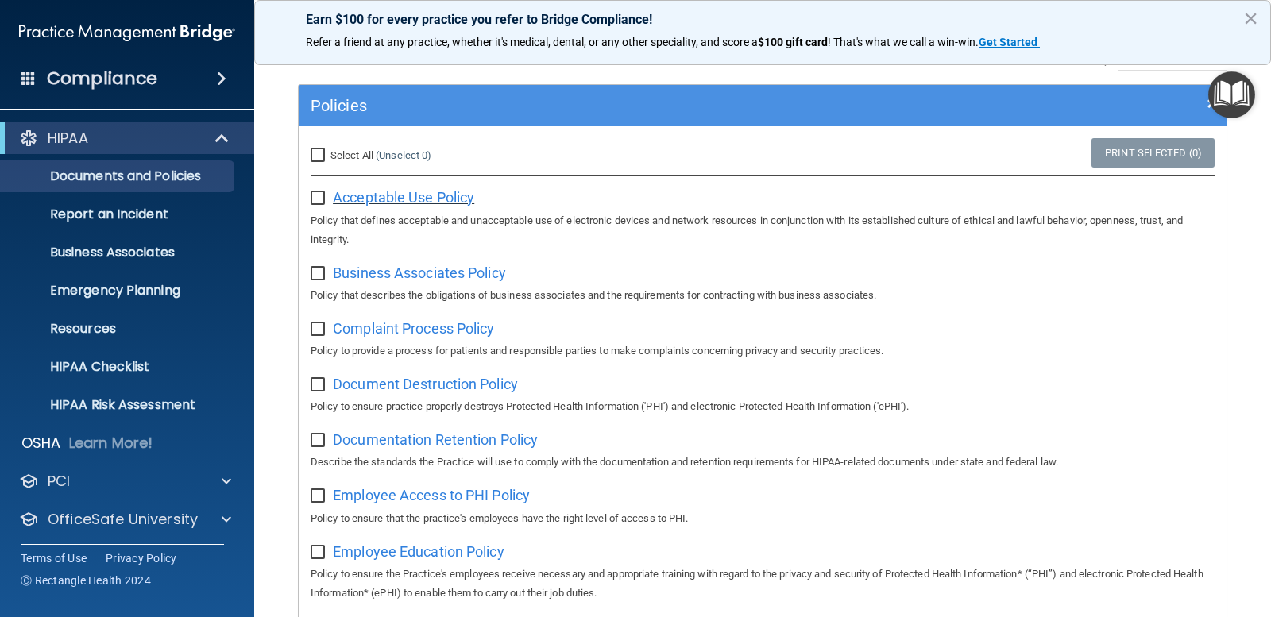
click at [391, 196] on span "Acceptable Use Policy" at bounding box center [403, 197] width 141 height 17
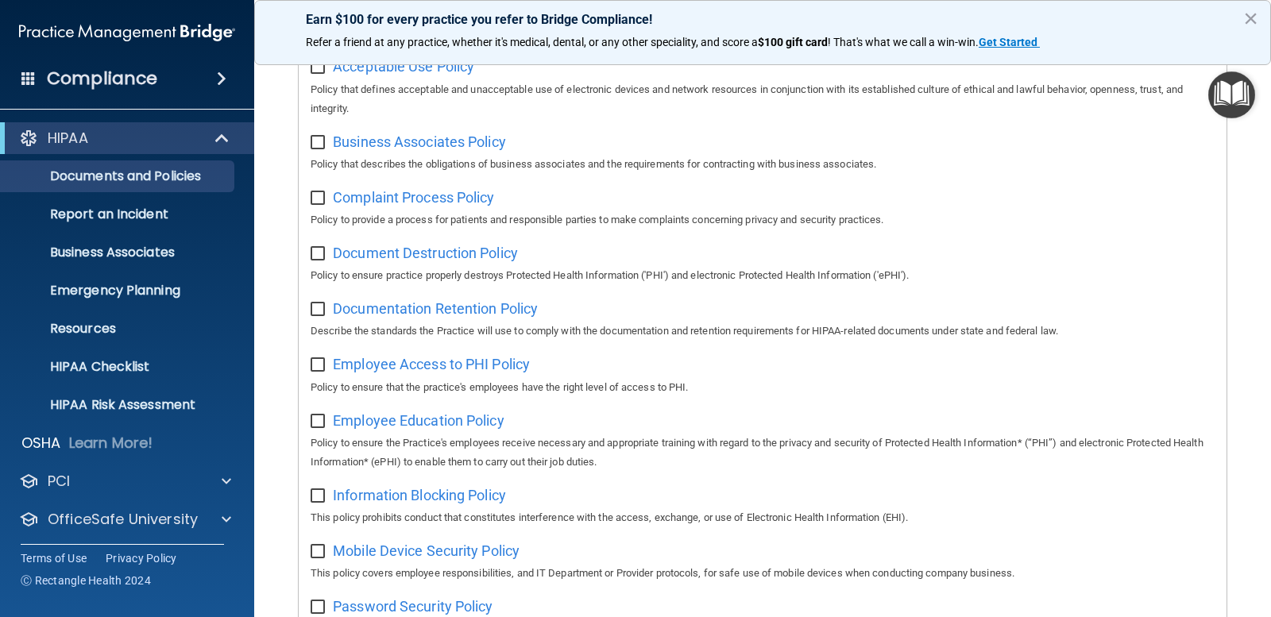
scroll to position [318, 0]
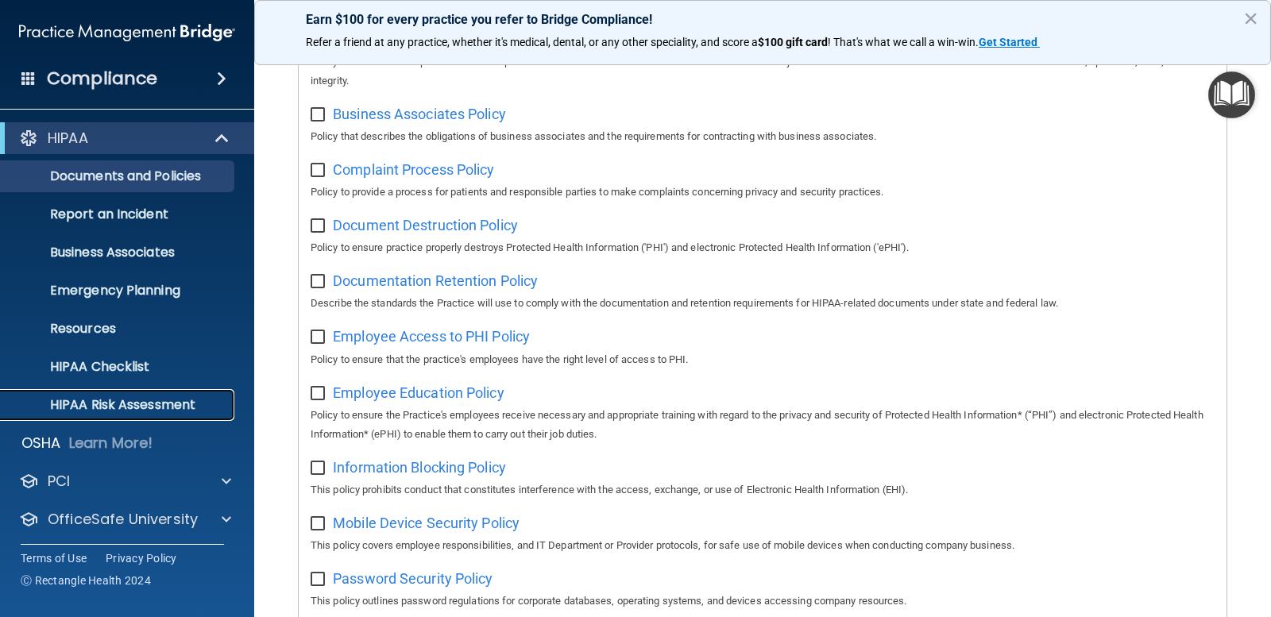
click at [177, 400] on p "HIPAA Risk Assessment" at bounding box center [118, 405] width 217 height 16
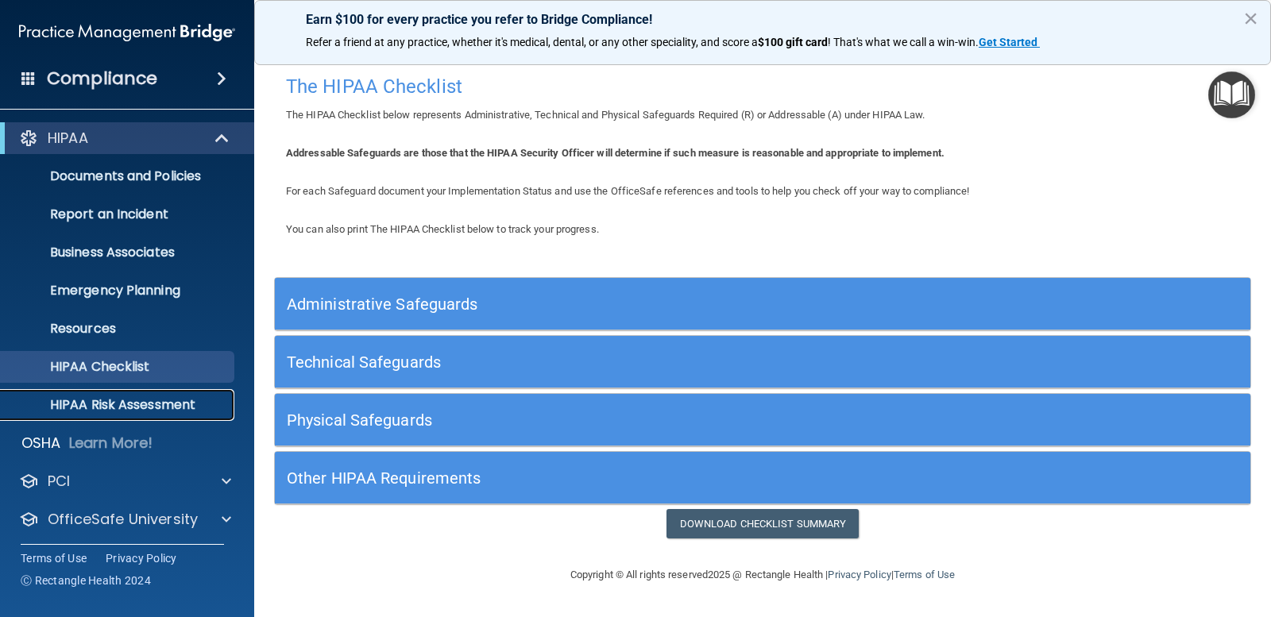
click at [81, 397] on p "HIPAA Risk Assessment" at bounding box center [118, 405] width 217 height 16
